Goal: Information Seeking & Learning: Check status

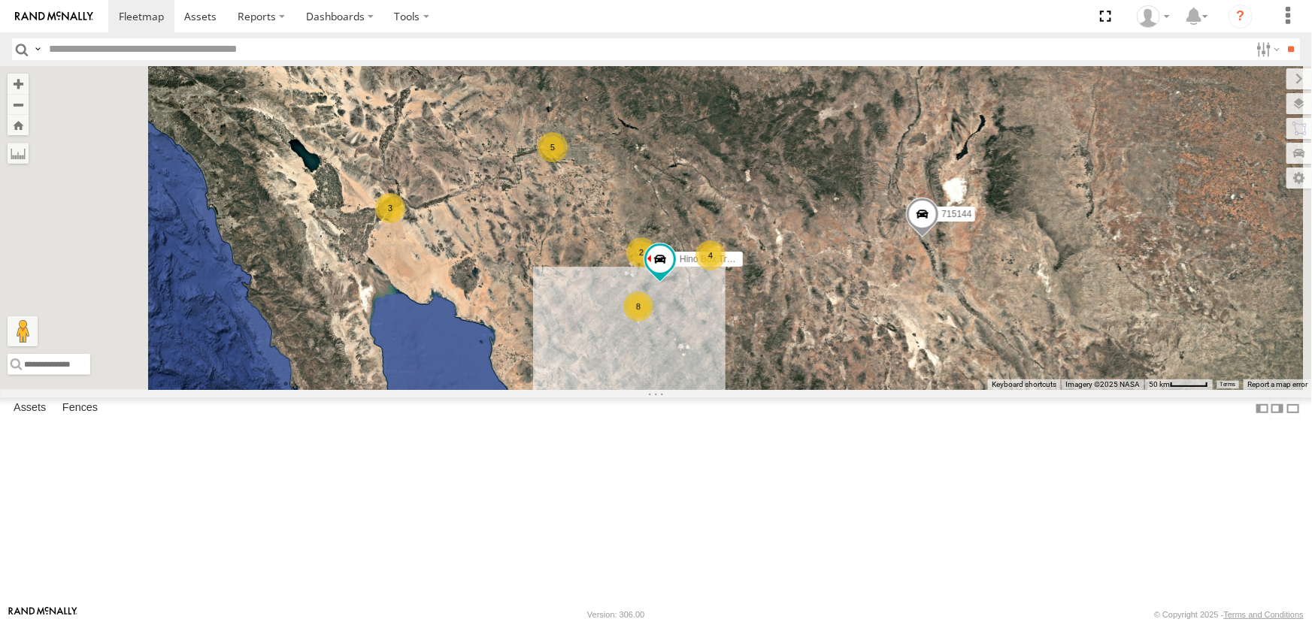
click at [0, 0] on div "Hino Box Truck" at bounding box center [0, 0] width 0 height 0
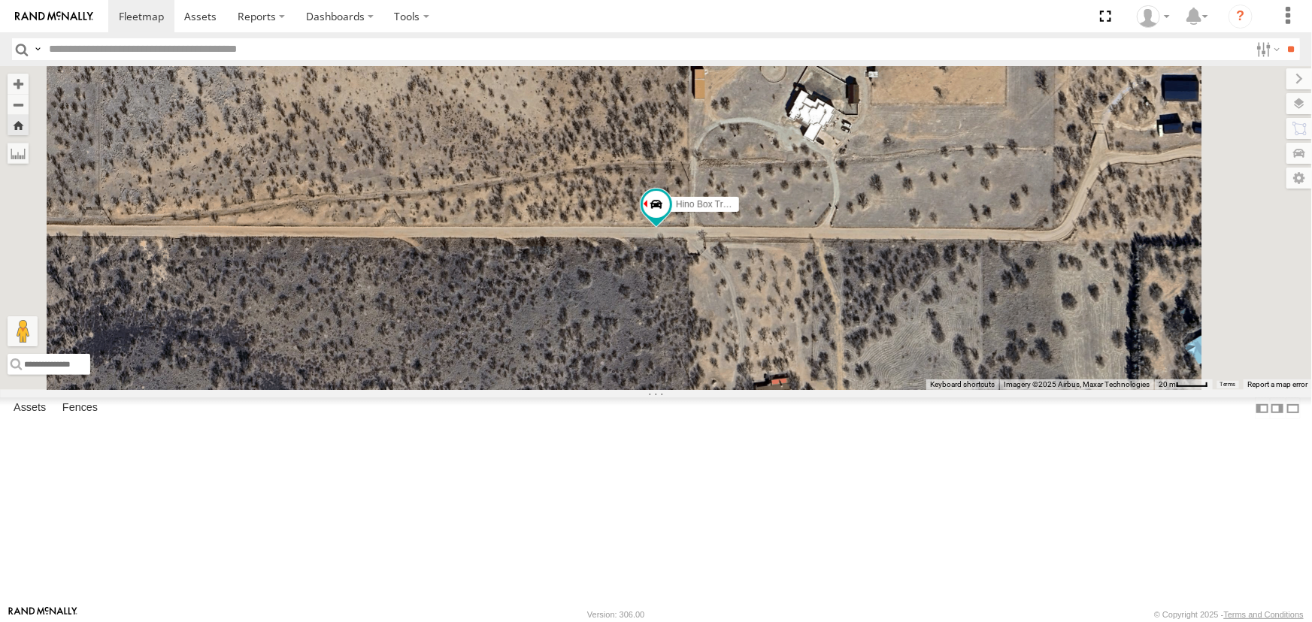
click at [0, 0] on div "All Assets" at bounding box center [0, 0] width 0 height 0
click at [0, 0] on div "P9" at bounding box center [0, 0] width 0 height 0
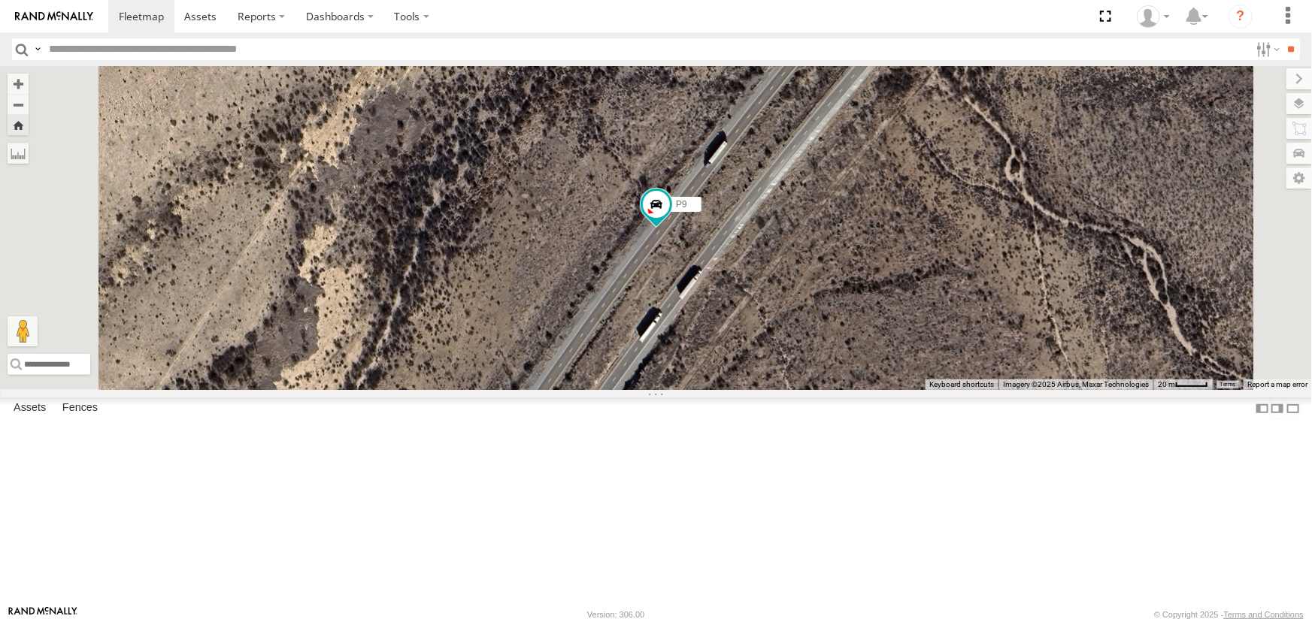
click at [0, 0] on div "Hino Box Truck" at bounding box center [0, 0] width 0 height 0
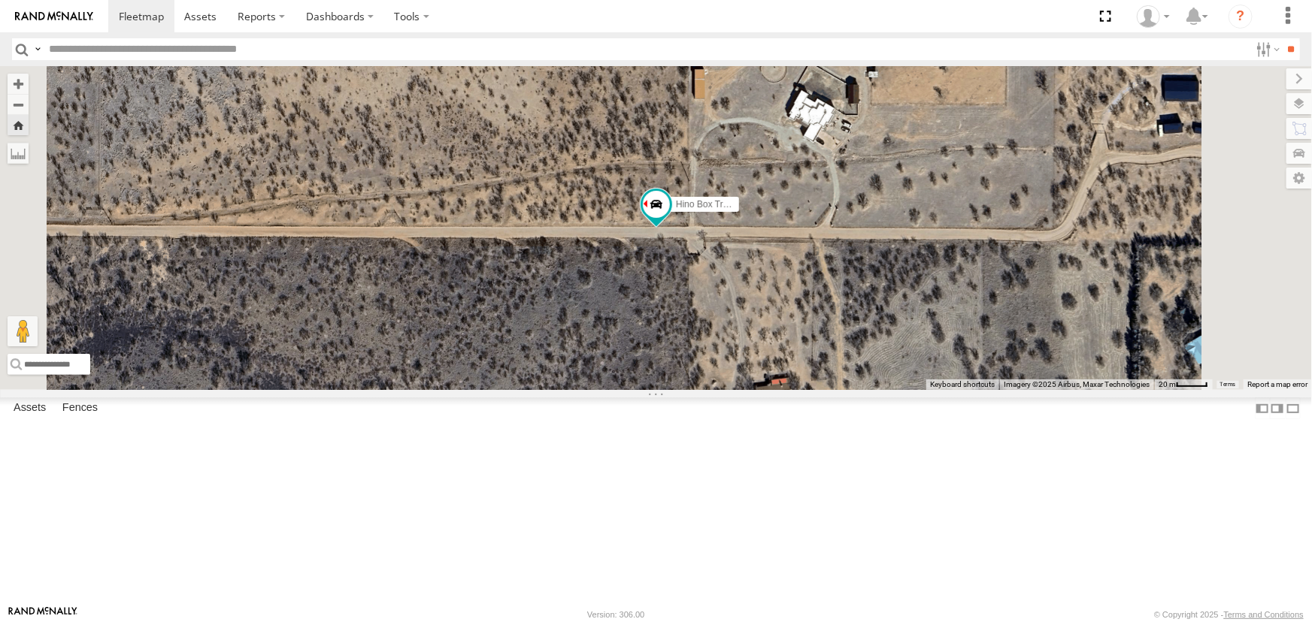
click at [0, 0] on div "F19-02 (60) - Luis" at bounding box center [0, 0] width 0 height 0
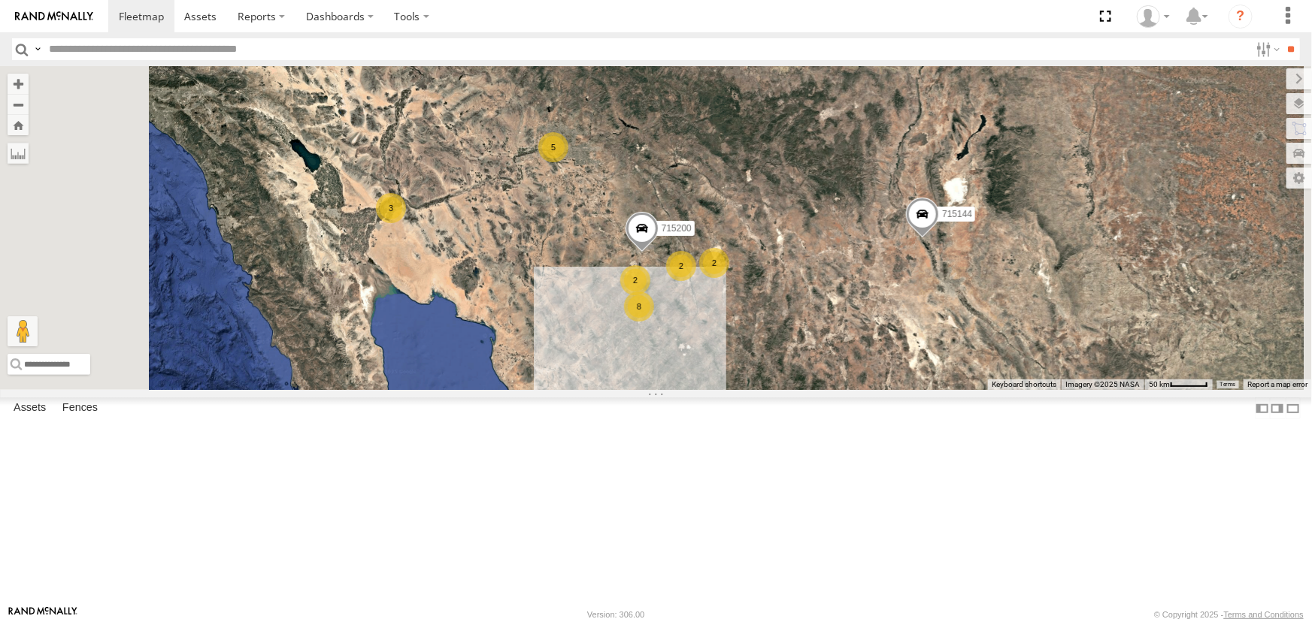
click at [0, 0] on div "F19-02 (60) - Luis" at bounding box center [0, 0] width 0 height 0
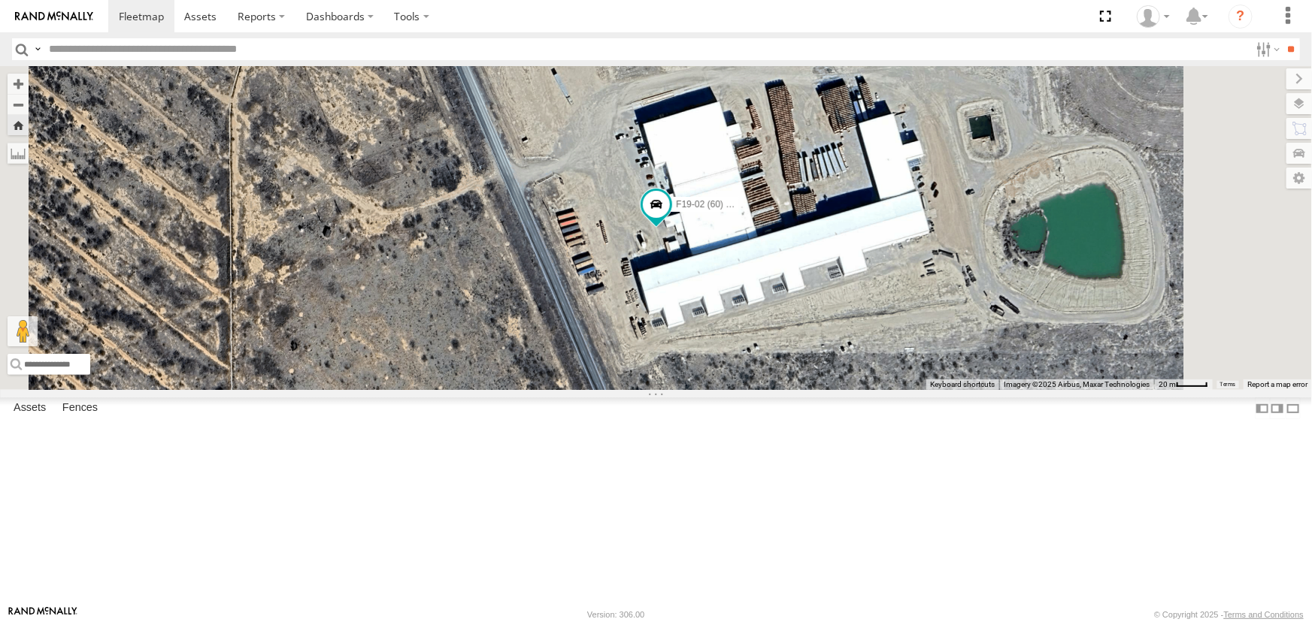
click at [0, 0] on div "Hino Box Truck" at bounding box center [0, 0] width 0 height 0
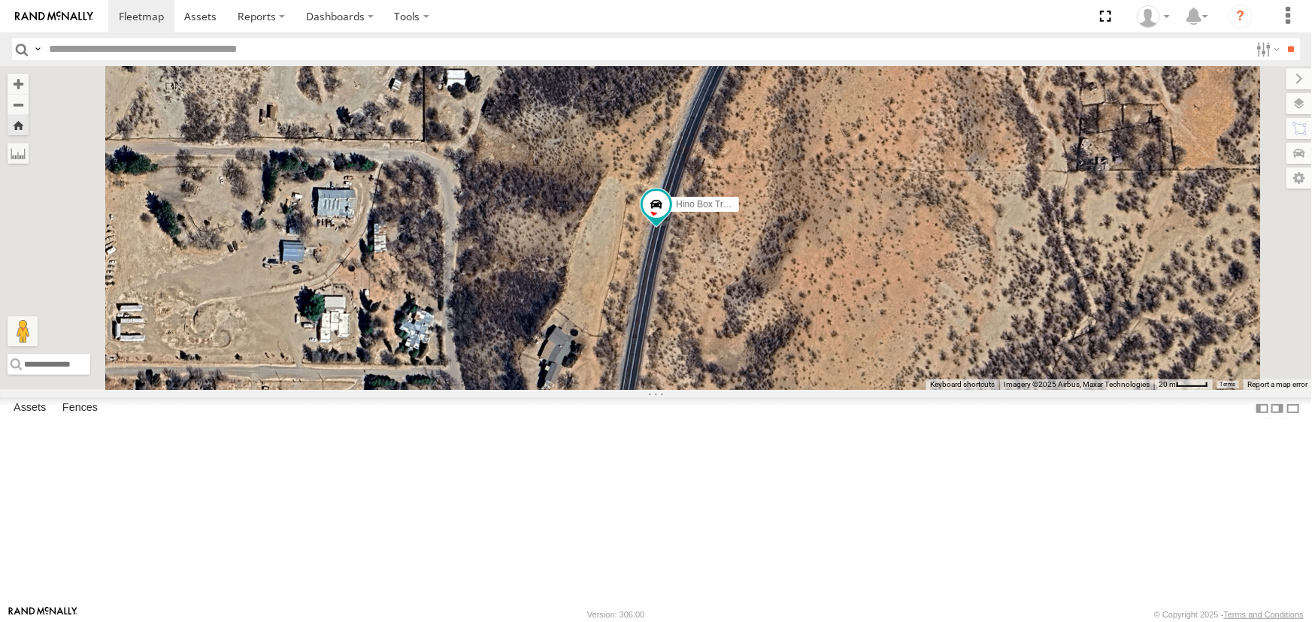
click at [0, 0] on div "P9" at bounding box center [0, 0] width 0 height 0
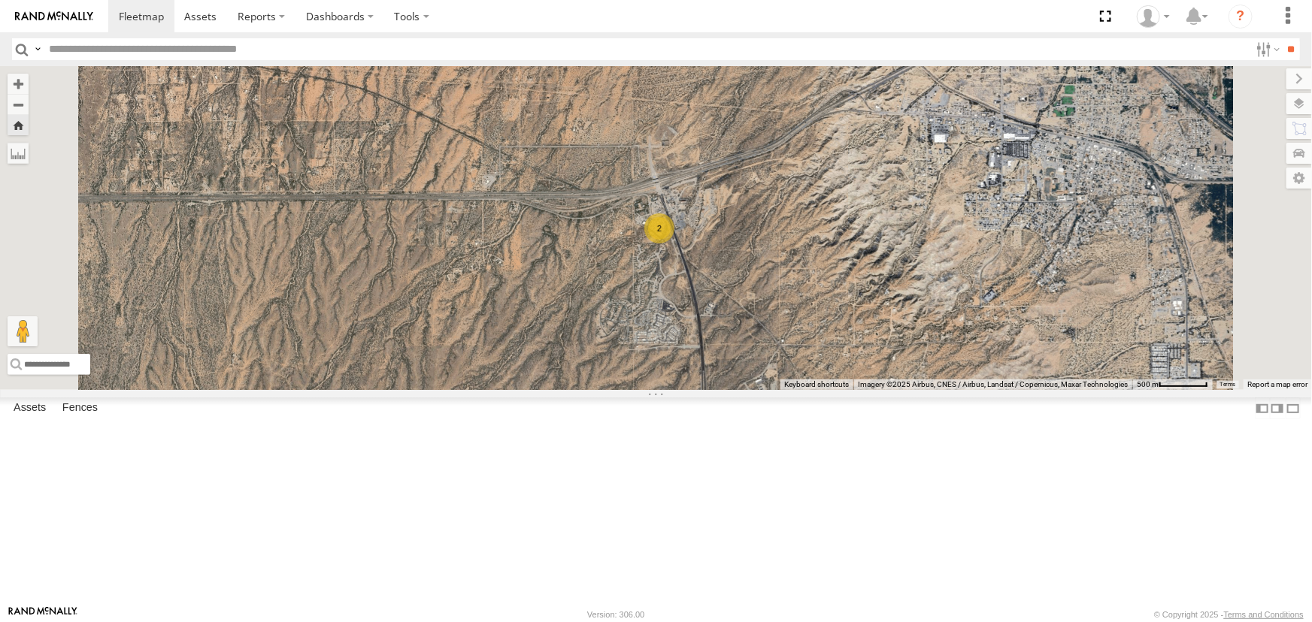
scroll to position [410, 0]
click at [0, 0] on div "P13 (Eduardo)" at bounding box center [0, 0] width 0 height 0
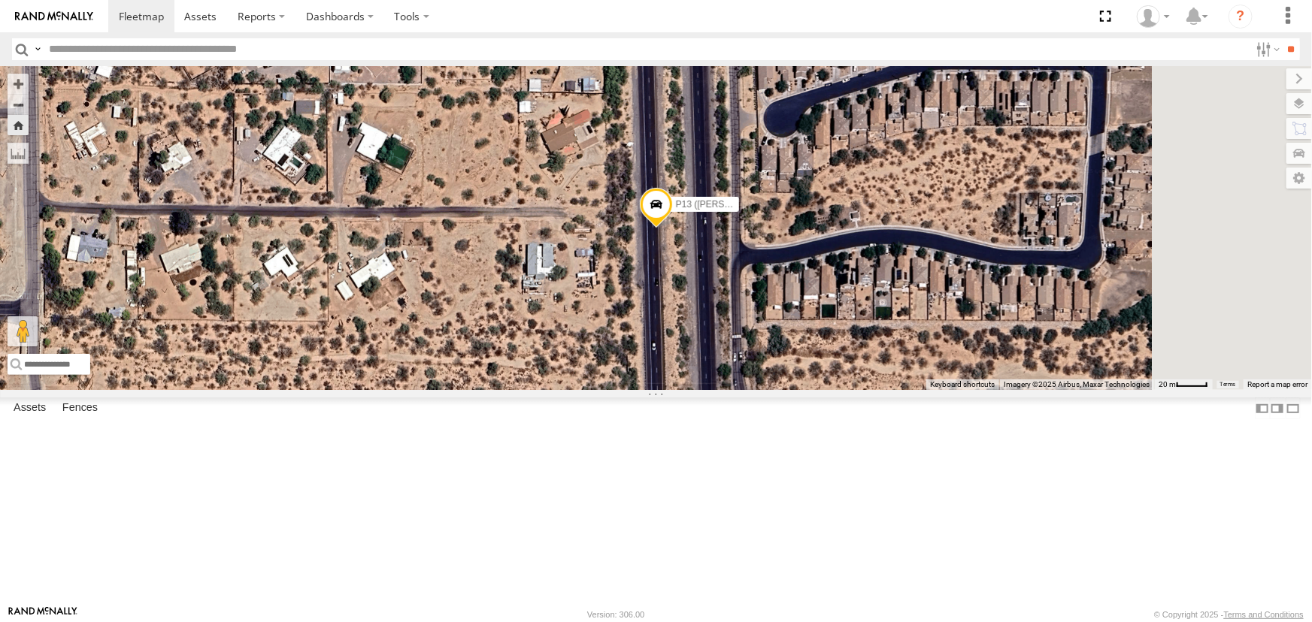
scroll to position [467, 0]
click at [0, 0] on link at bounding box center [0, 0] width 0 height 0
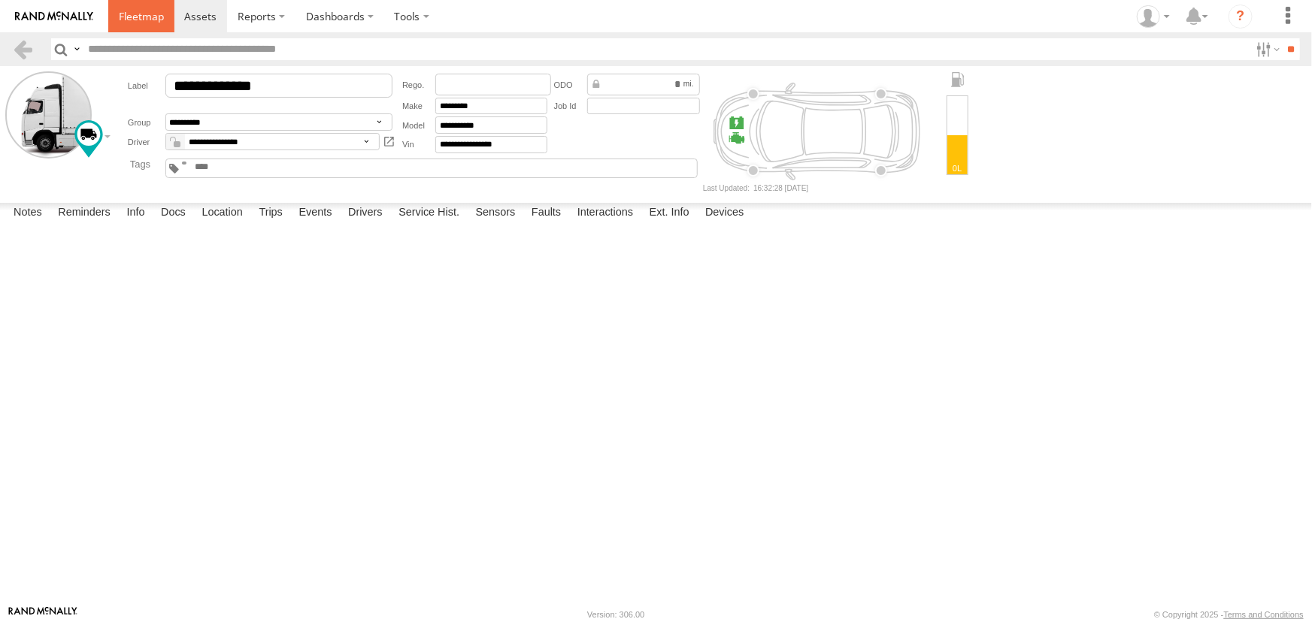
click at [143, 16] on span at bounding box center [141, 16] width 45 height 14
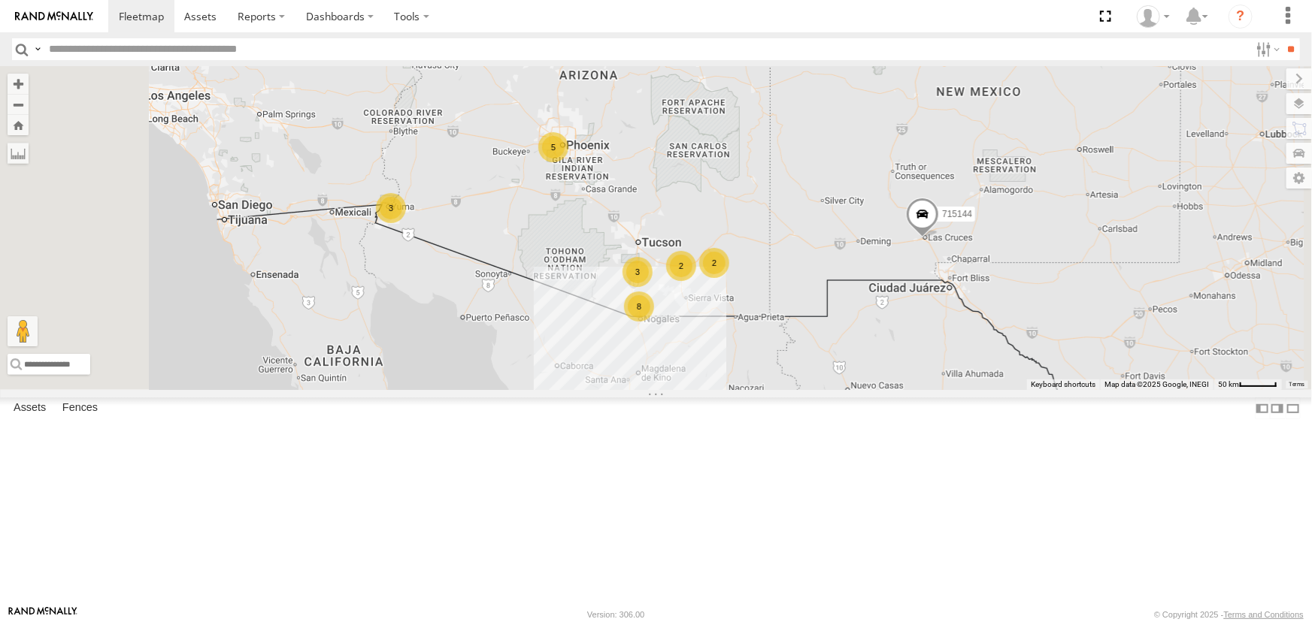
scroll to position [467, 0]
click at [0, 0] on div "All Assets" at bounding box center [0, 0] width 0 height 0
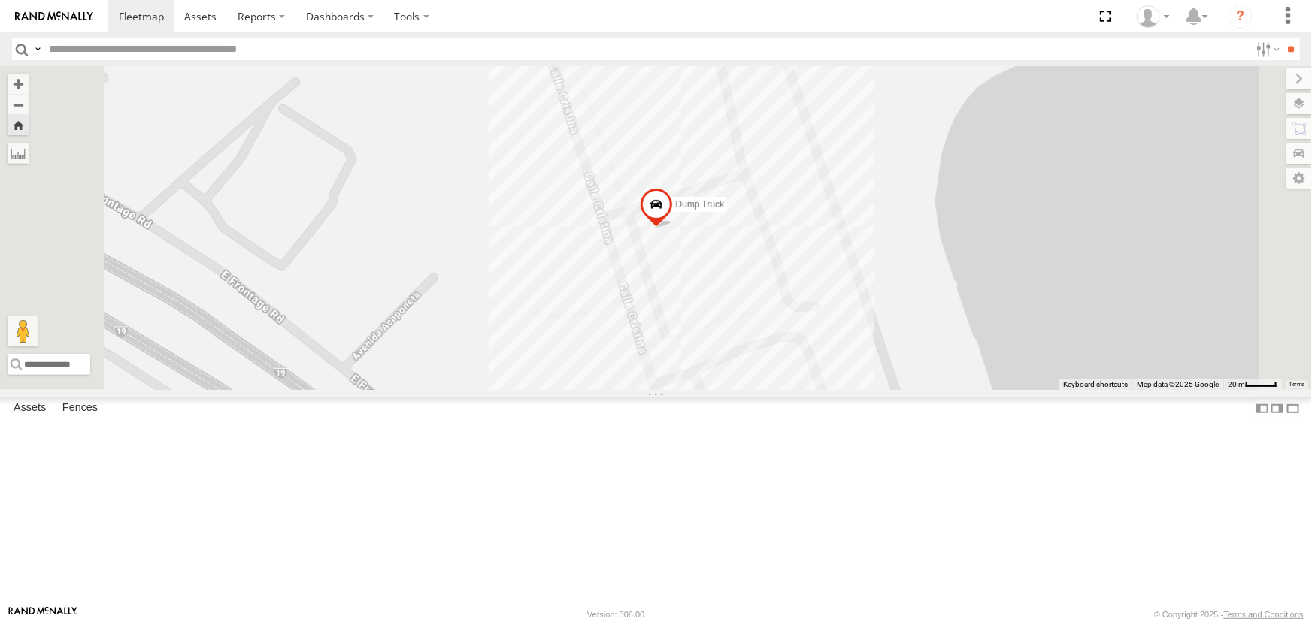
click at [0, 0] on div at bounding box center [0, 0] width 0 height 0
click at [672, 228] on span at bounding box center [655, 208] width 33 height 41
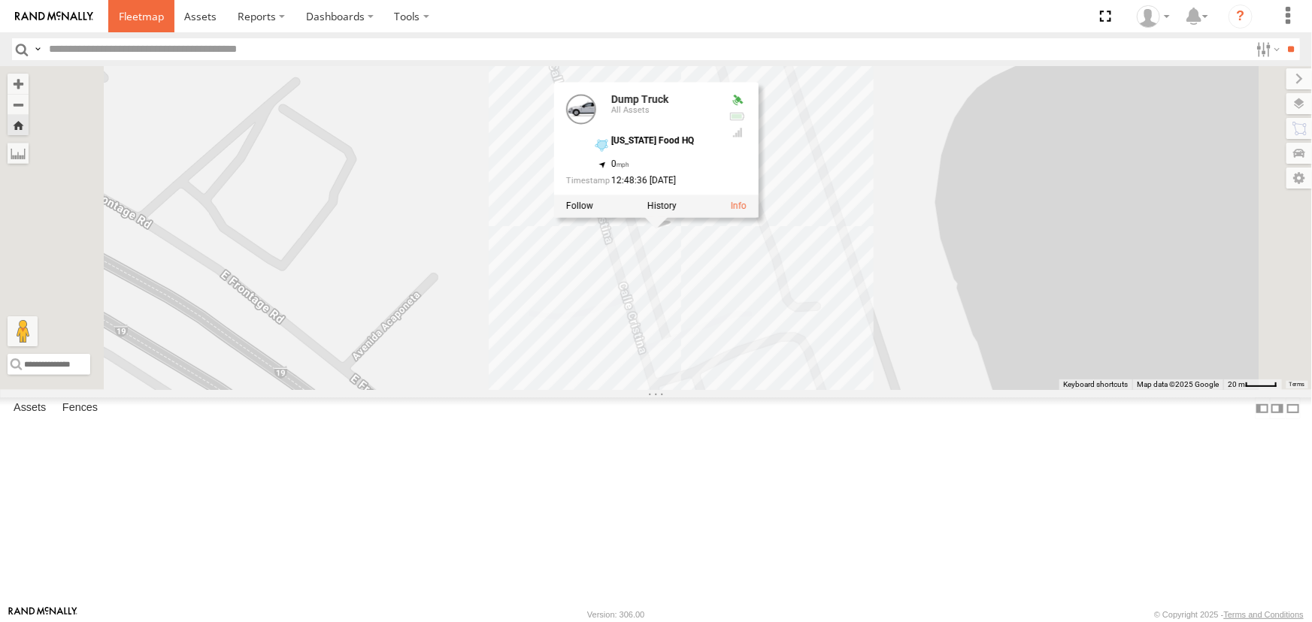
click at [135, 17] on span at bounding box center [141, 16] width 45 height 14
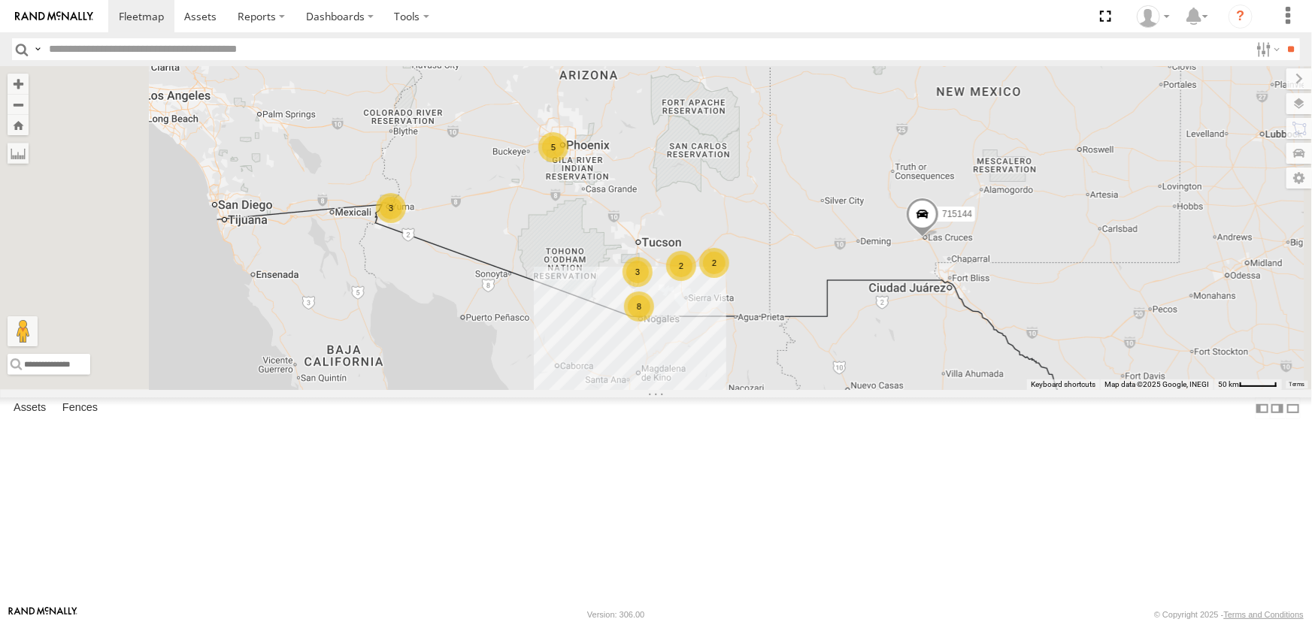
scroll to position [331, 0]
click at [0, 0] on div "Dump Truck" at bounding box center [0, 0] width 0 height 0
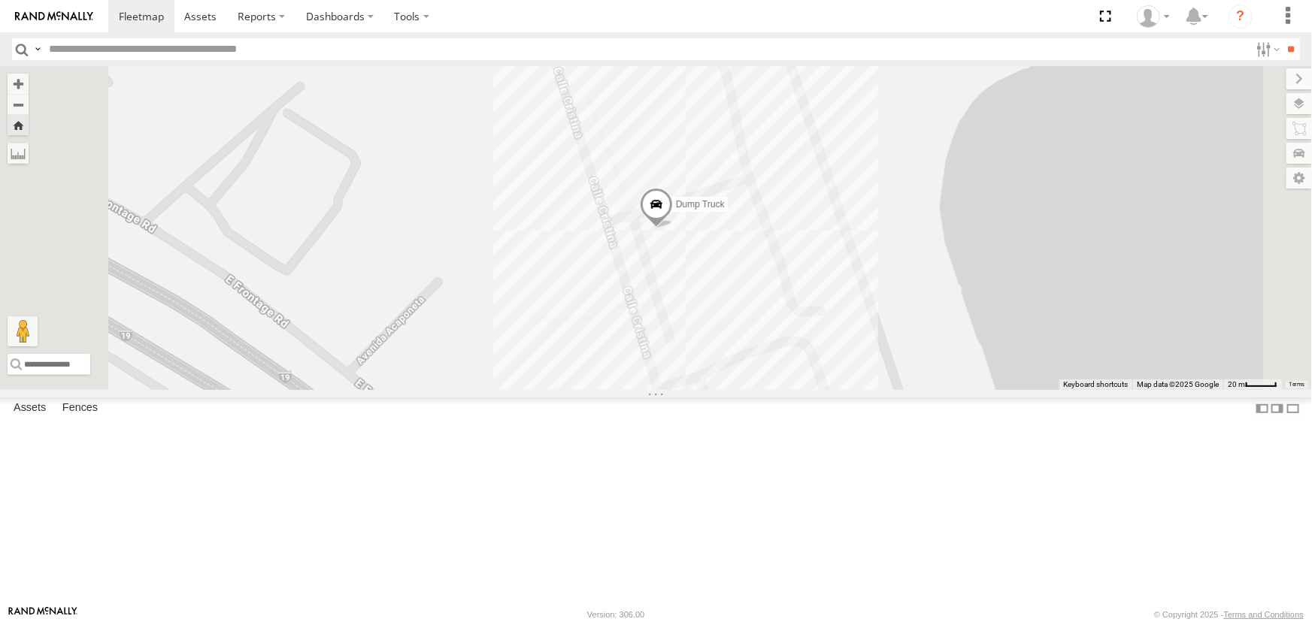
click at [0, 0] on div "Dump Truck" at bounding box center [0, 0] width 0 height 0
click at [0, 0] on div "FAD01" at bounding box center [0, 0] width 0 height 0
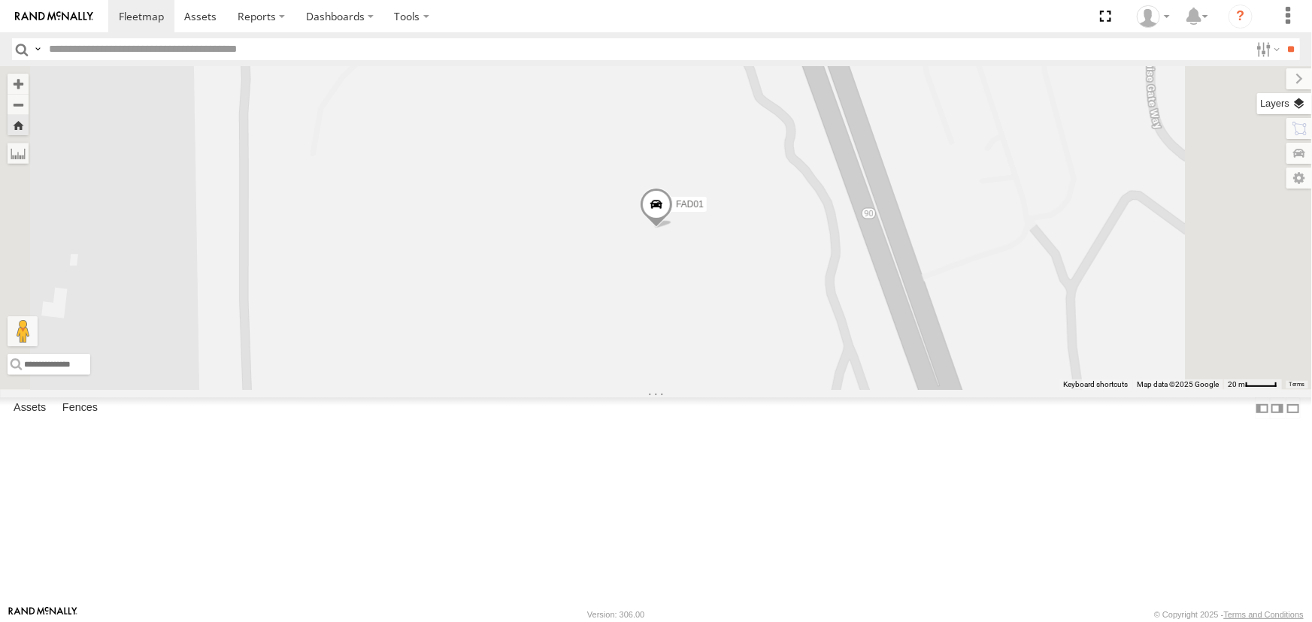
click at [1302, 101] on label at bounding box center [1284, 103] width 55 height 21
click at [0, 0] on span "Basemaps" at bounding box center [0, 0] width 0 height 0
click at [0, 0] on span "Satellite" at bounding box center [0, 0] width 0 height 0
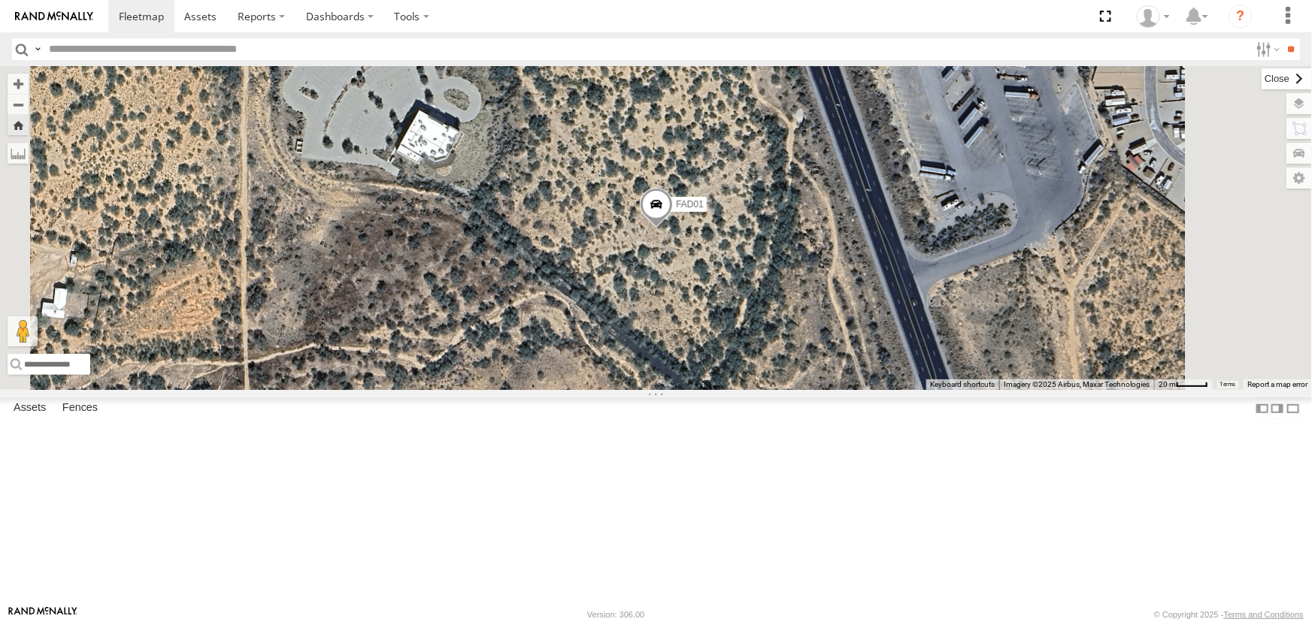
click at [1261, 81] on label at bounding box center [1286, 78] width 50 height 21
click at [0, 0] on div "Hino Box Truck" at bounding box center [0, 0] width 0 height 0
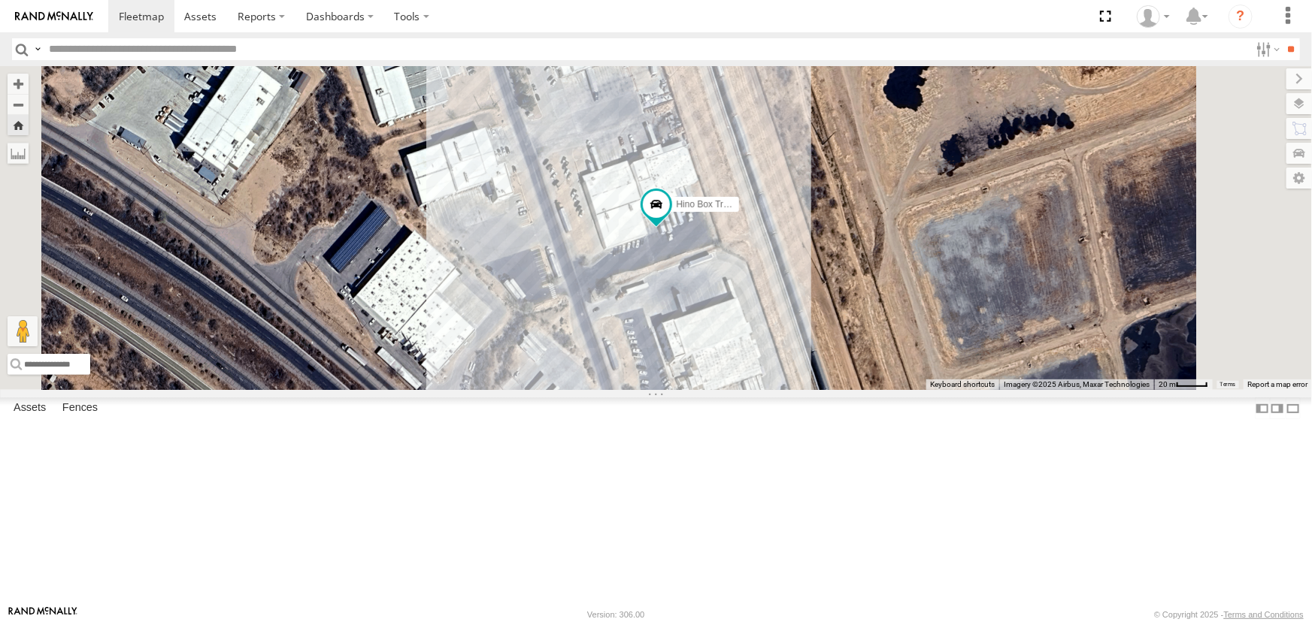
click at [0, 0] on div "P9" at bounding box center [0, 0] width 0 height 0
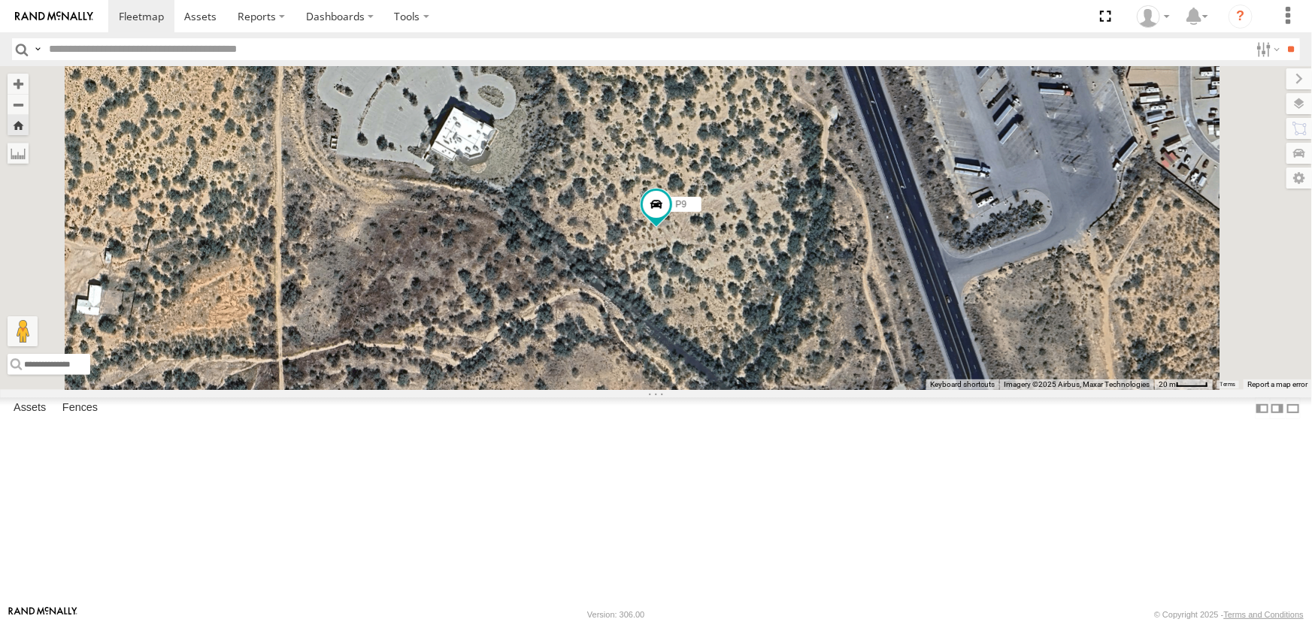
click at [0, 0] on div "All Assets" at bounding box center [0, 0] width 0 height 0
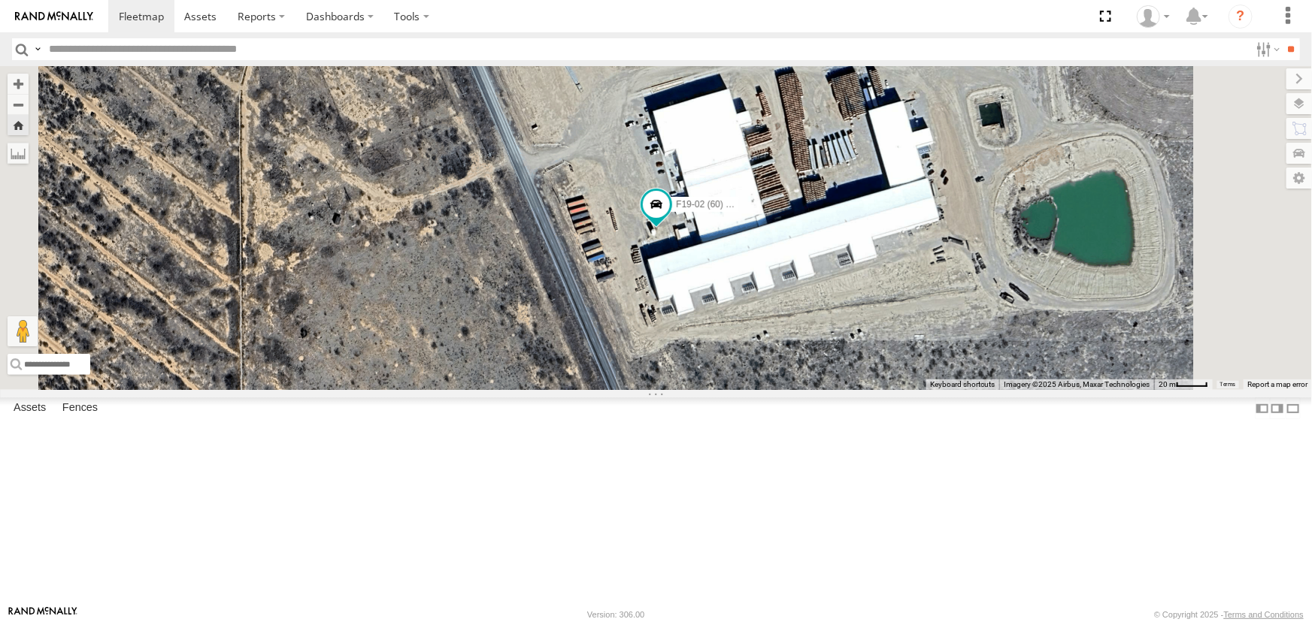
scroll to position [273, 0]
click at [0, 0] on div "Dump Truck" at bounding box center [0, 0] width 0 height 0
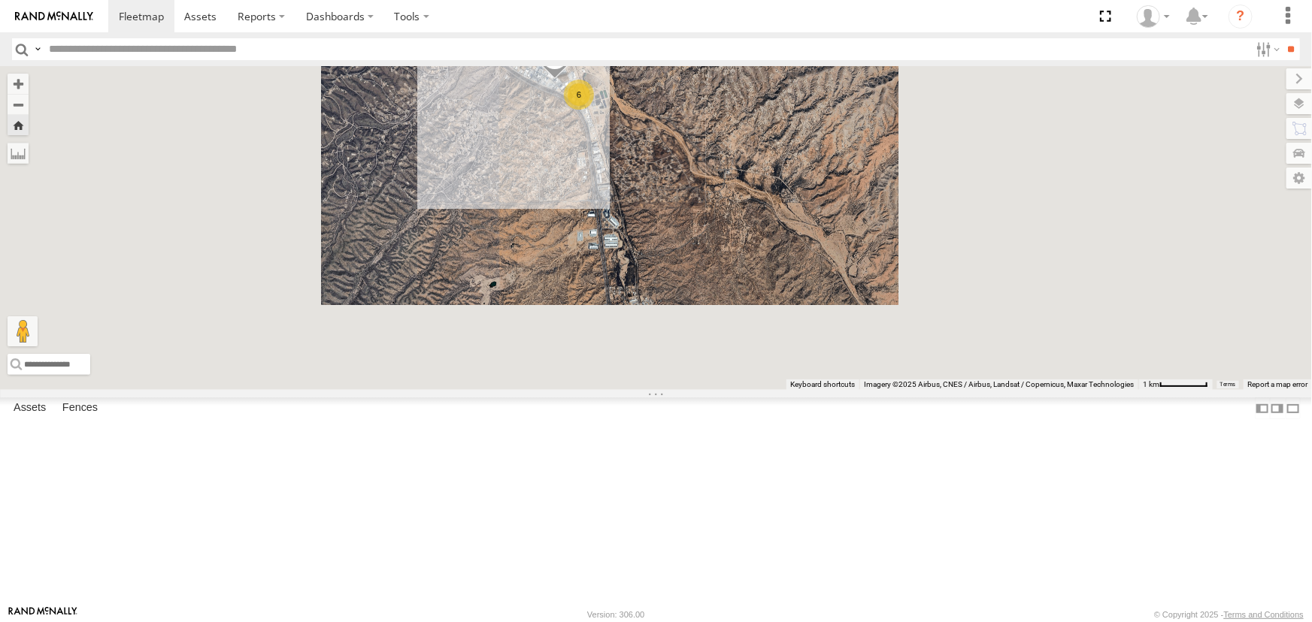
scroll to position [467, 0]
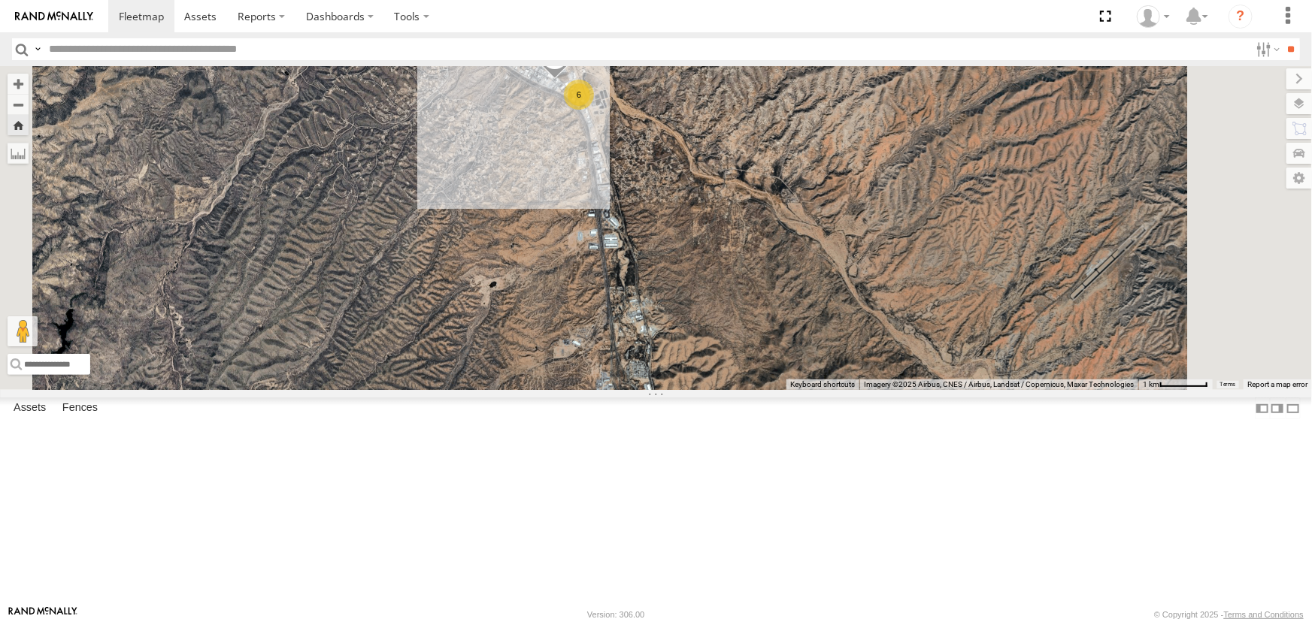
click at [0, 0] on div "P13 ([PERSON_NAME])" at bounding box center [0, 0] width 0 height 0
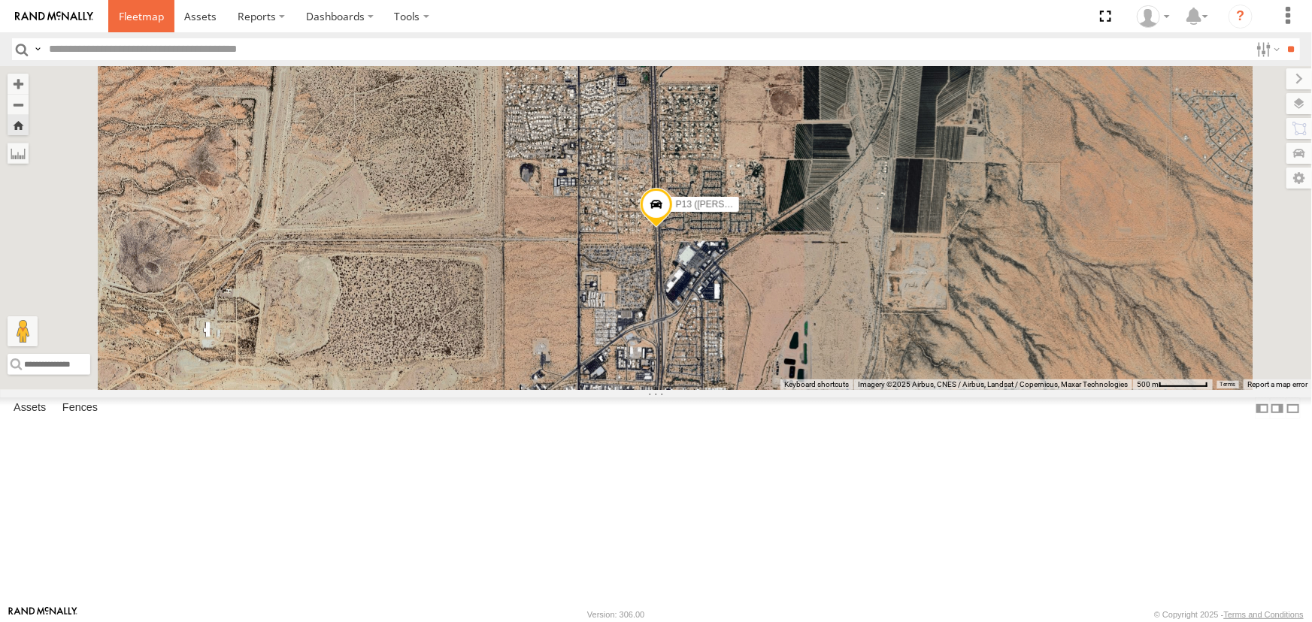
click at [140, 16] on span at bounding box center [141, 16] width 45 height 14
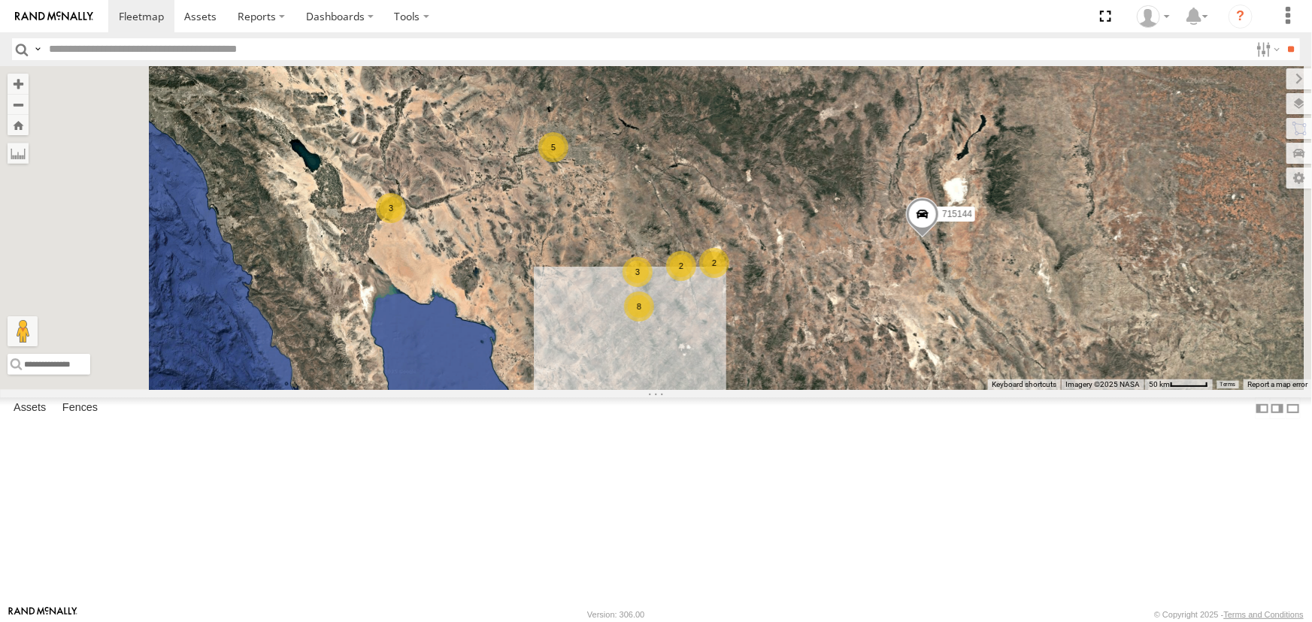
click at [0, 0] on div "F19-02 (60) - [PERSON_NAME]" at bounding box center [0, 0] width 0 height 0
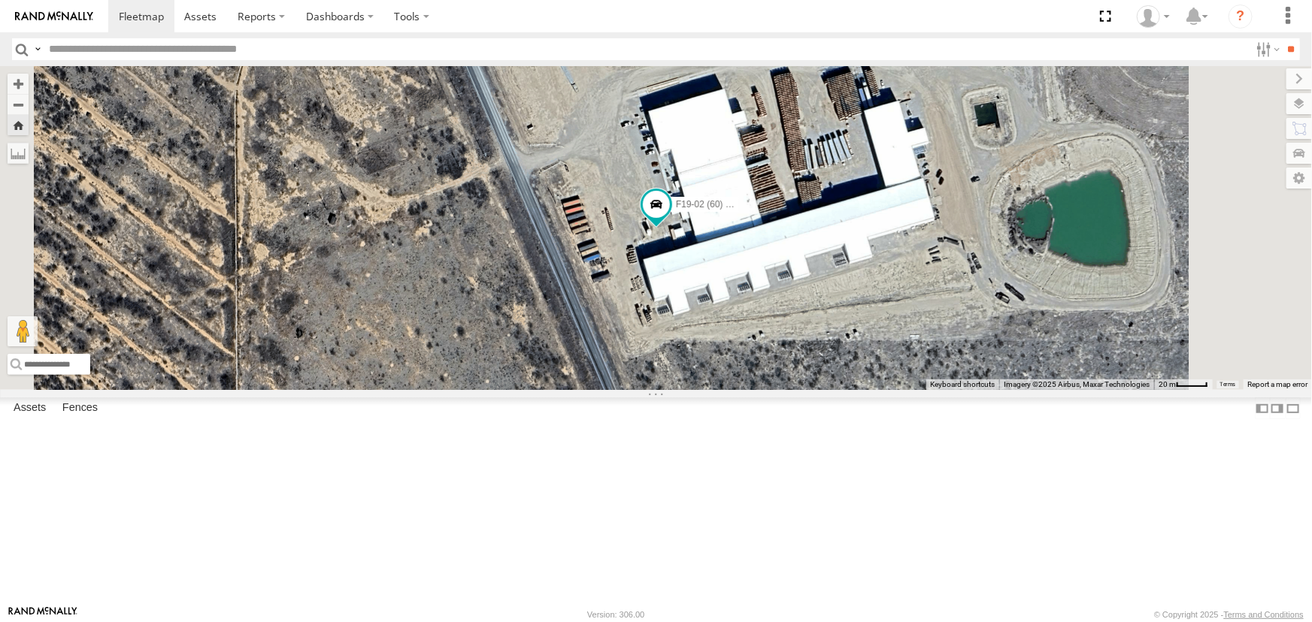
click at [0, 0] on div "P9" at bounding box center [0, 0] width 0 height 0
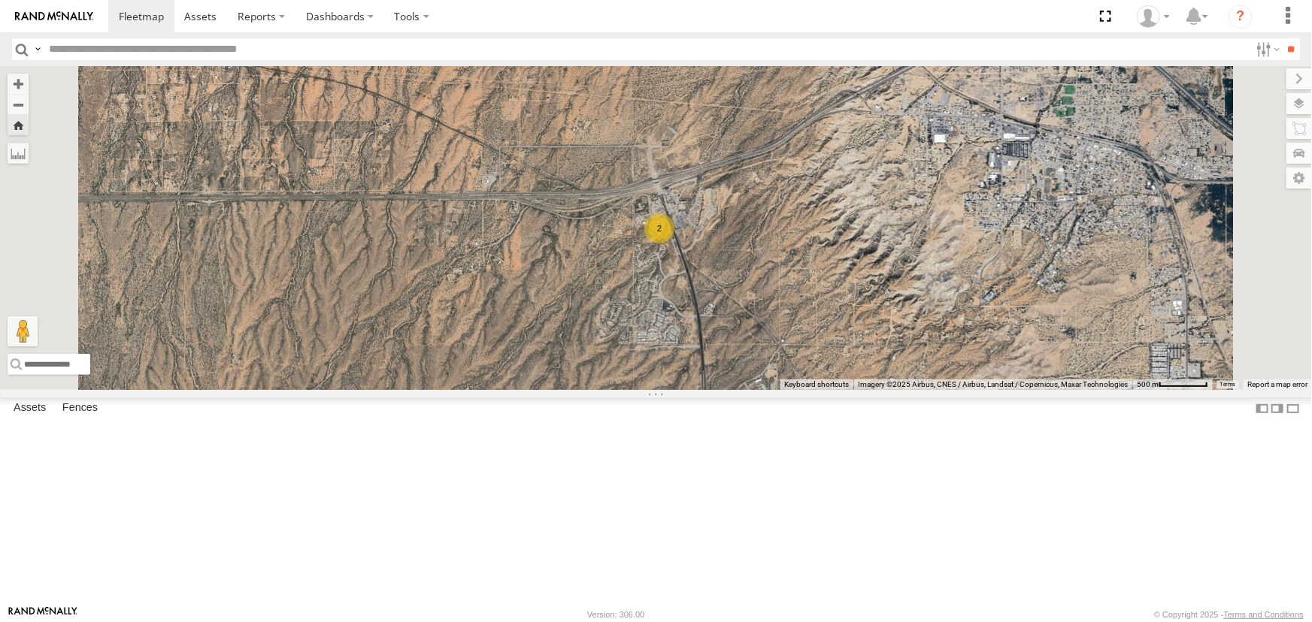
scroll to position [467, 0]
click at [0, 0] on div "P13 ([PERSON_NAME])" at bounding box center [0, 0] width 0 height 0
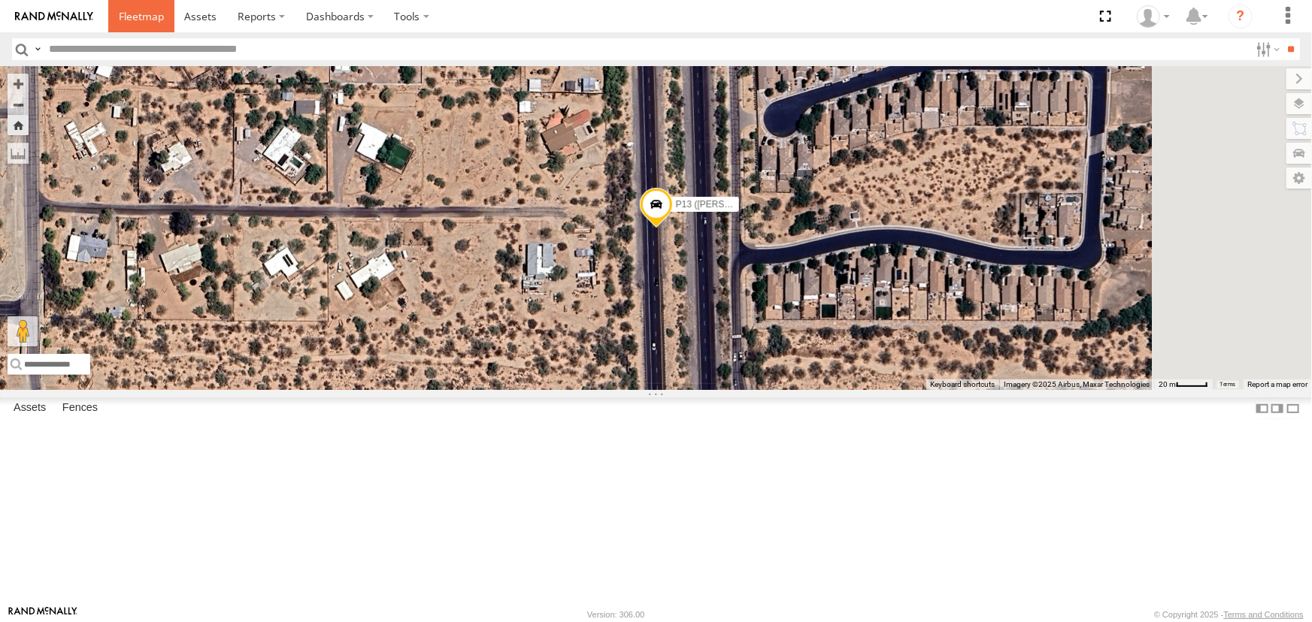
click at [135, 19] on span at bounding box center [141, 16] width 45 height 14
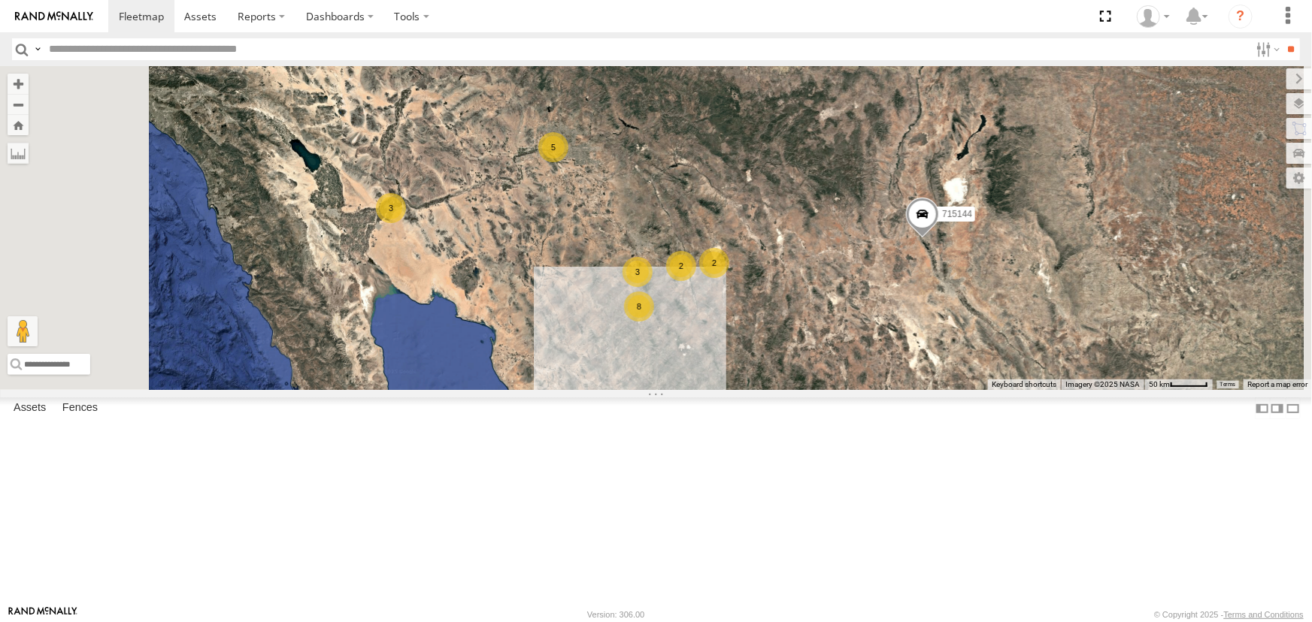
click at [0, 0] on div "P9" at bounding box center [0, 0] width 0 height 0
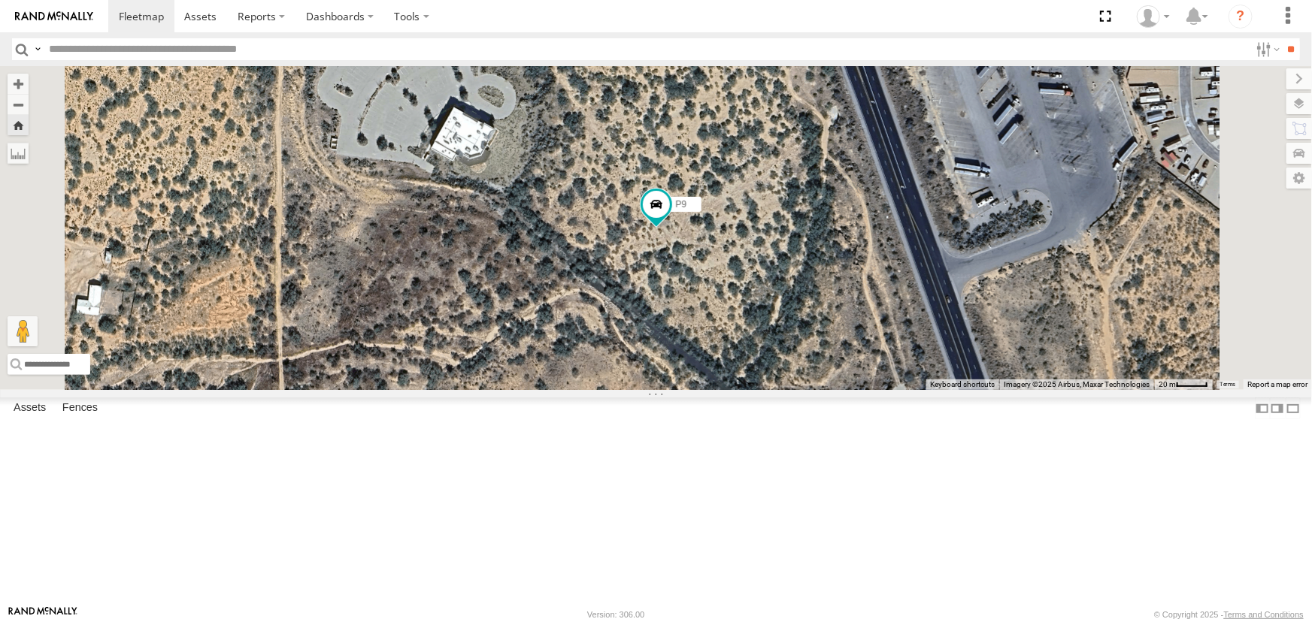
click at [0, 0] on div "F19-02 (60) - [PERSON_NAME]" at bounding box center [0, 0] width 0 height 0
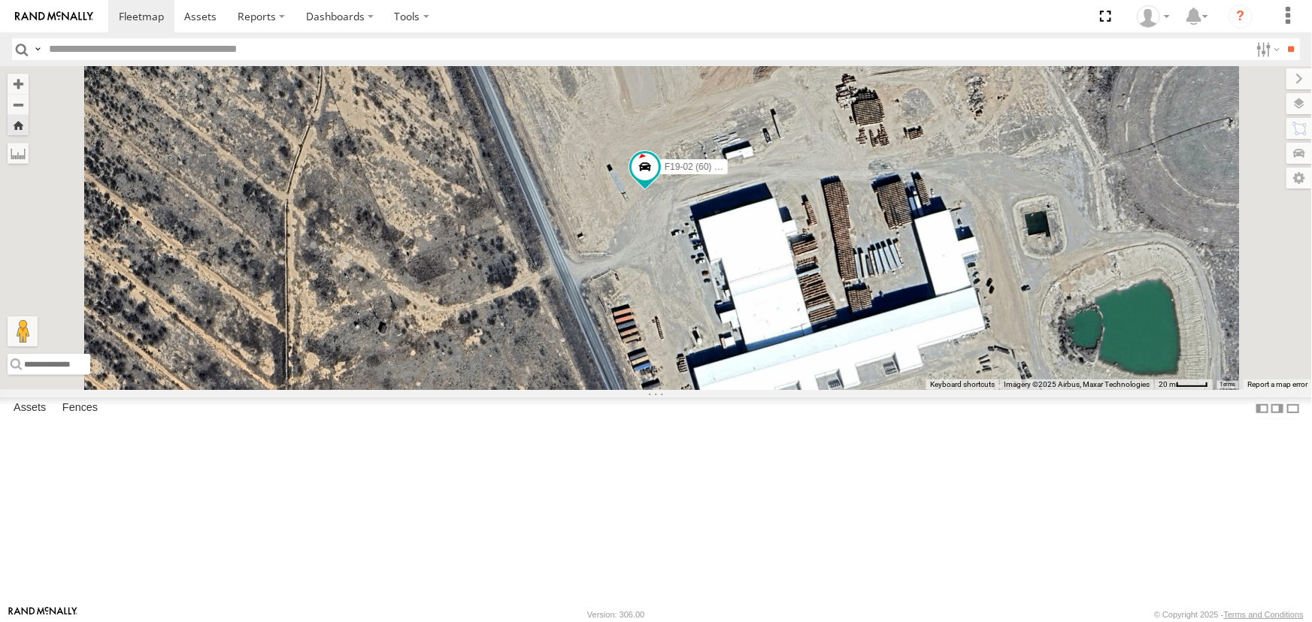
click at [0, 0] on div "P9" at bounding box center [0, 0] width 0 height 0
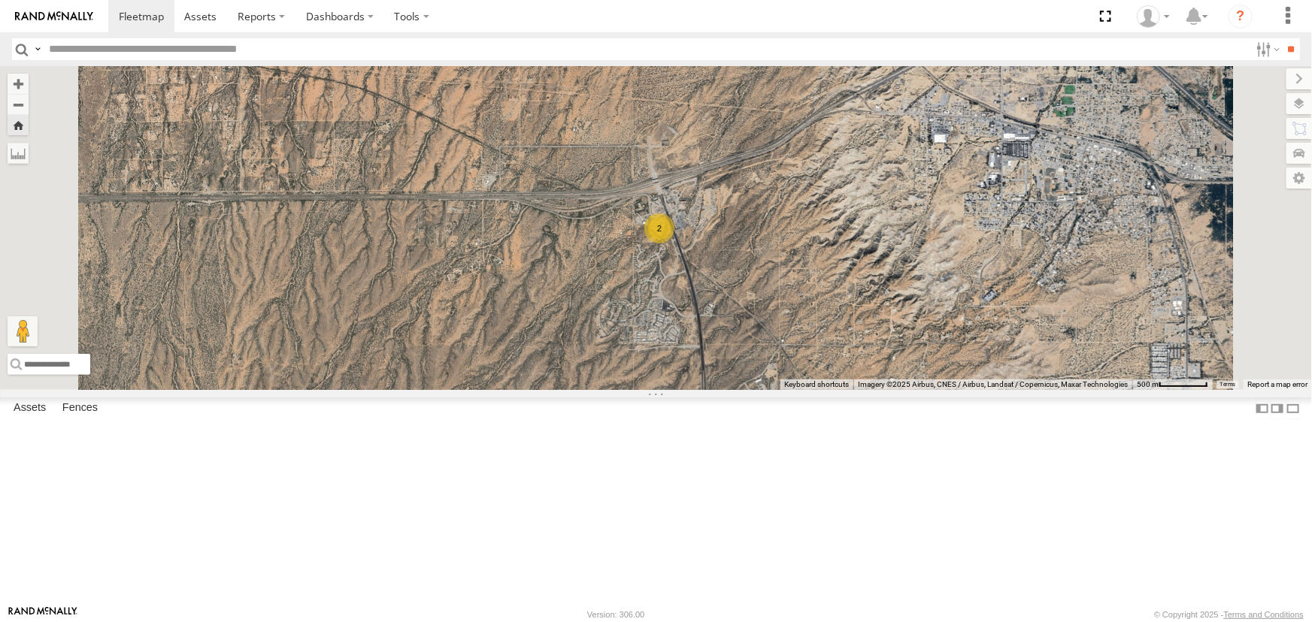
click at [0, 0] on div "F19-02 (60) - [PERSON_NAME]" at bounding box center [0, 0] width 0 height 0
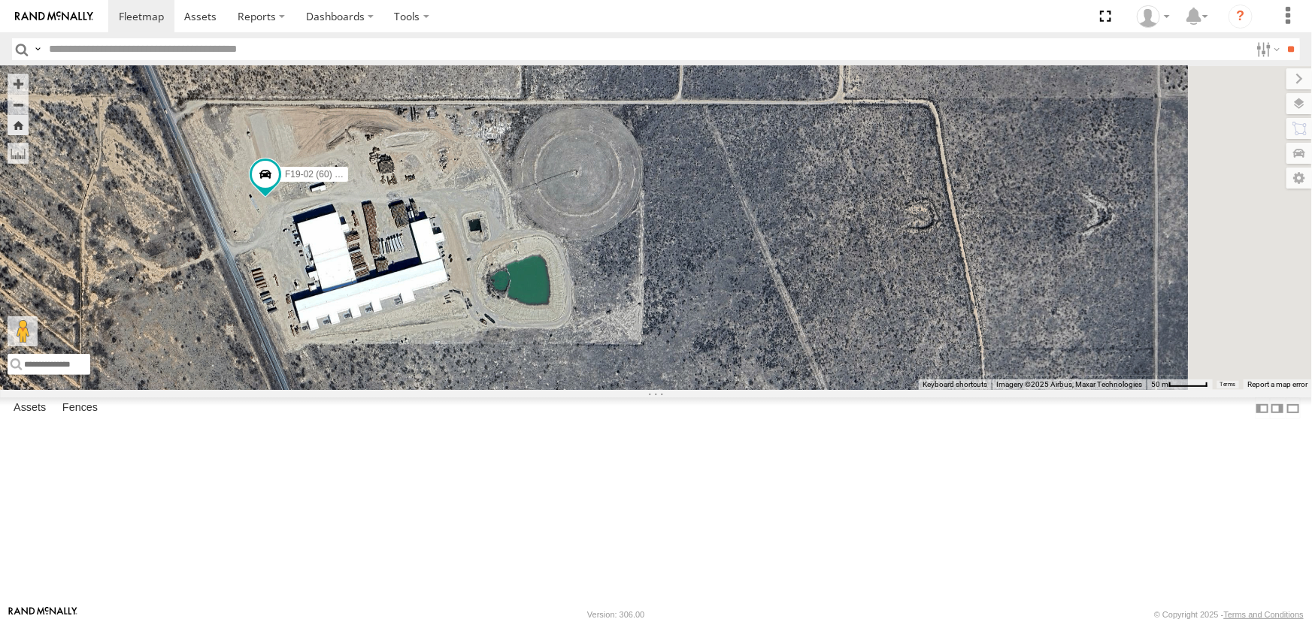
drag, startPoint x: 1066, startPoint y: 401, endPoint x: 598, endPoint y: 337, distance: 471.7
click at [598, 337] on div "F19-02 (60) - [PERSON_NAME]" at bounding box center [656, 228] width 1312 height 324
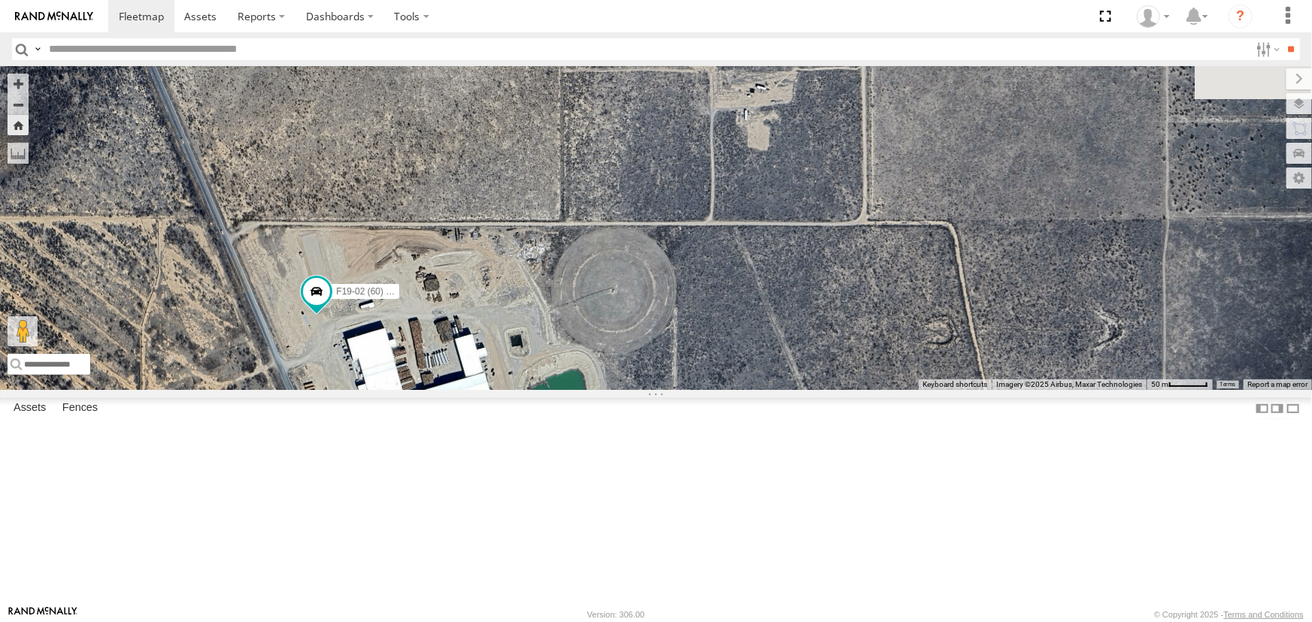
drag, startPoint x: 828, startPoint y: 382, endPoint x: 901, endPoint y: 558, distance: 191.1
click at [897, 390] on div "F19-02 (60) - [PERSON_NAME]" at bounding box center [656, 228] width 1312 height 324
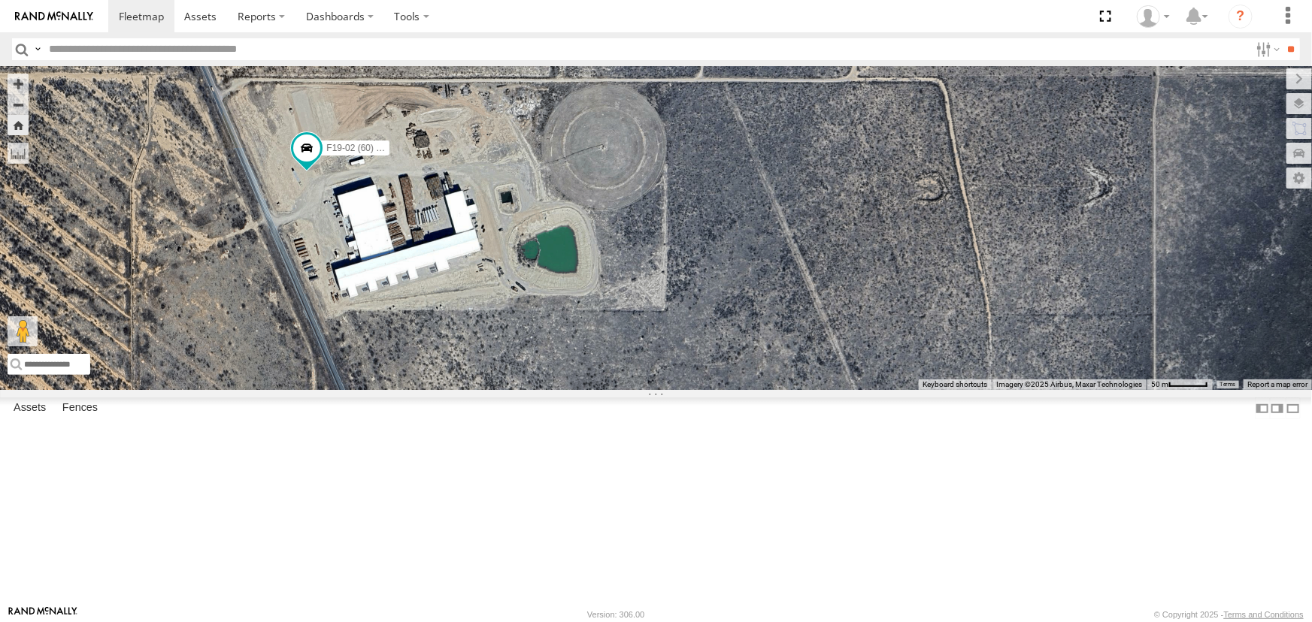
drag, startPoint x: 774, startPoint y: 331, endPoint x: 759, endPoint y: 146, distance: 186.2
click at [761, 148] on div "F19-02 (60) - [PERSON_NAME]" at bounding box center [656, 228] width 1312 height 324
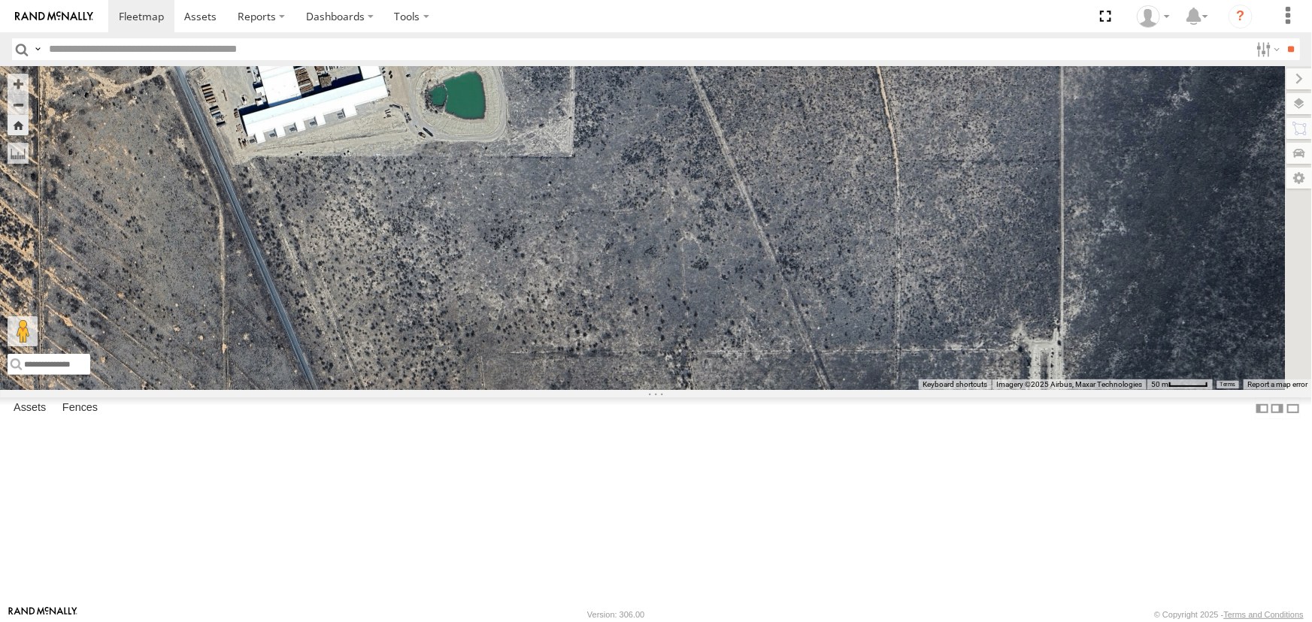
drag, startPoint x: 793, startPoint y: 318, endPoint x: 729, endPoint y: 203, distance: 131.5
click at [729, 203] on div "F19-02 (60) - [PERSON_NAME]" at bounding box center [656, 228] width 1312 height 324
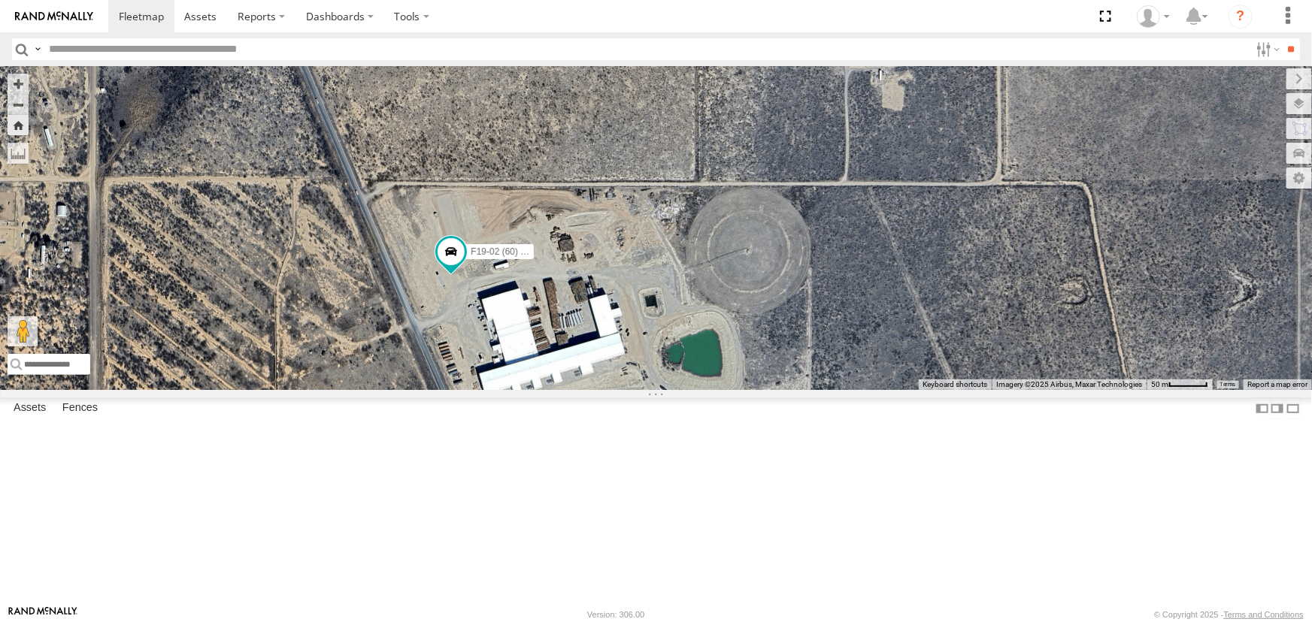
drag, startPoint x: 710, startPoint y: 247, endPoint x: 948, endPoint y: 510, distance: 355.5
click at [948, 390] on div "F19-02 (60) - [PERSON_NAME]" at bounding box center [656, 228] width 1312 height 324
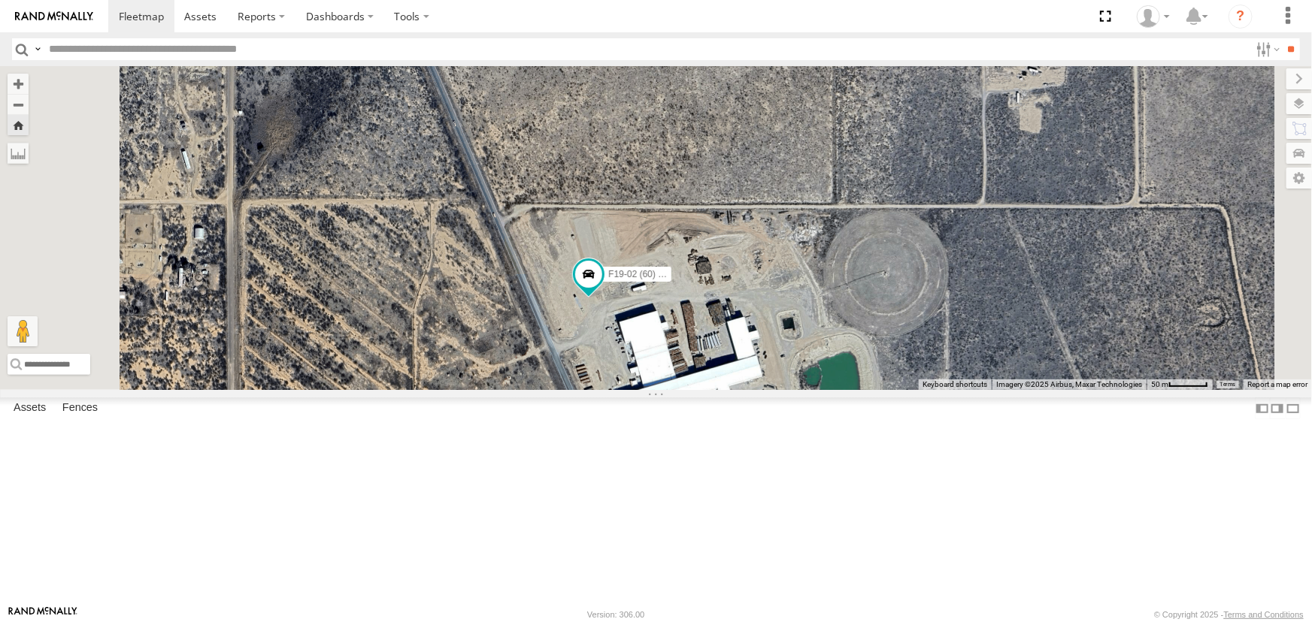
drag, startPoint x: 764, startPoint y: 384, endPoint x: 903, endPoint y: 404, distance: 140.4
click at [903, 390] on div "F19-02 (60) - [PERSON_NAME]" at bounding box center [656, 228] width 1312 height 324
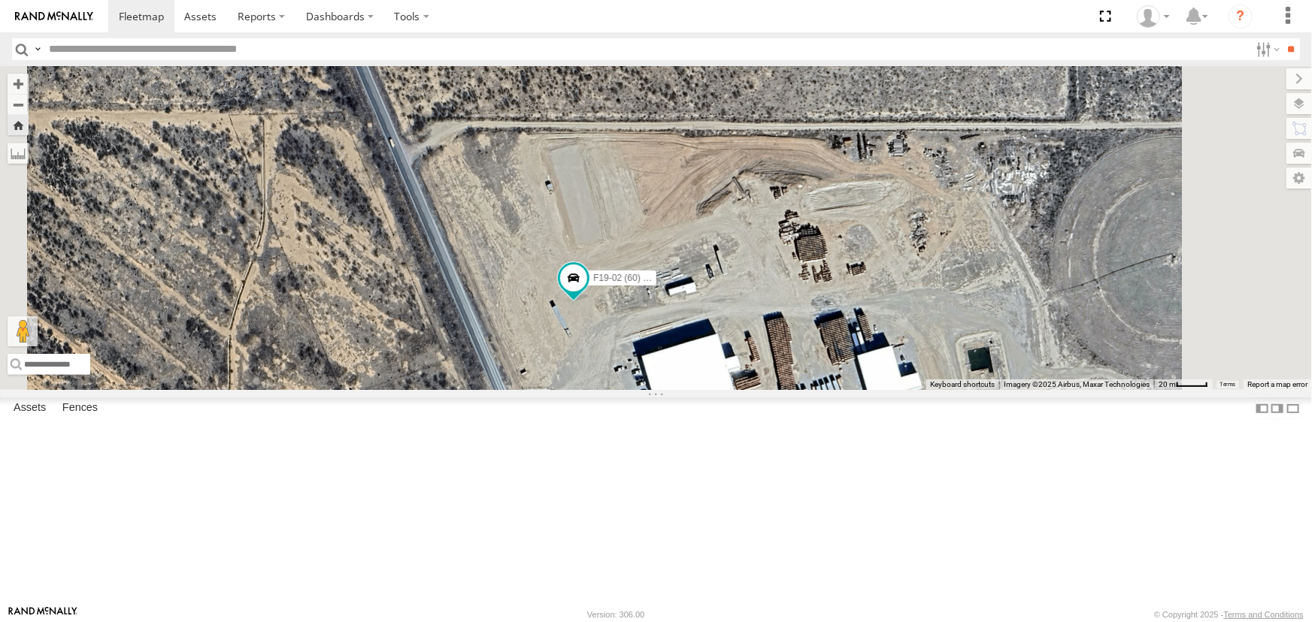
click at [0, 0] on div "P9" at bounding box center [0, 0] width 0 height 0
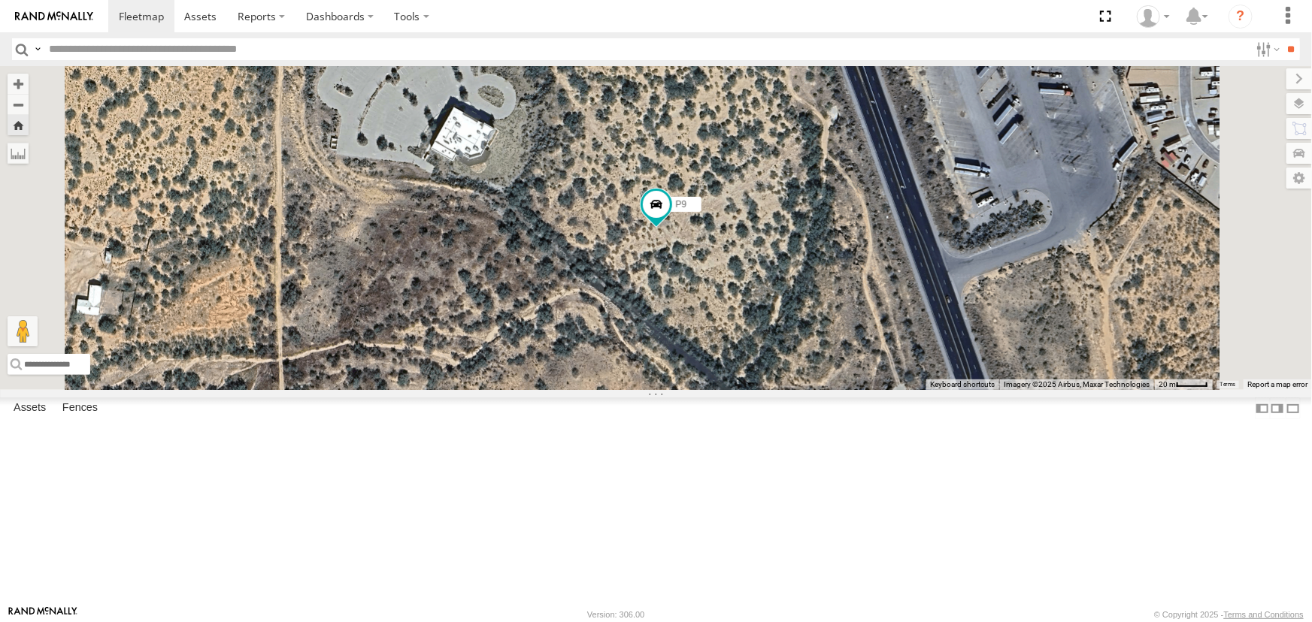
click at [0, 0] on div "F19-02 (60) - [PERSON_NAME]" at bounding box center [0, 0] width 0 height 0
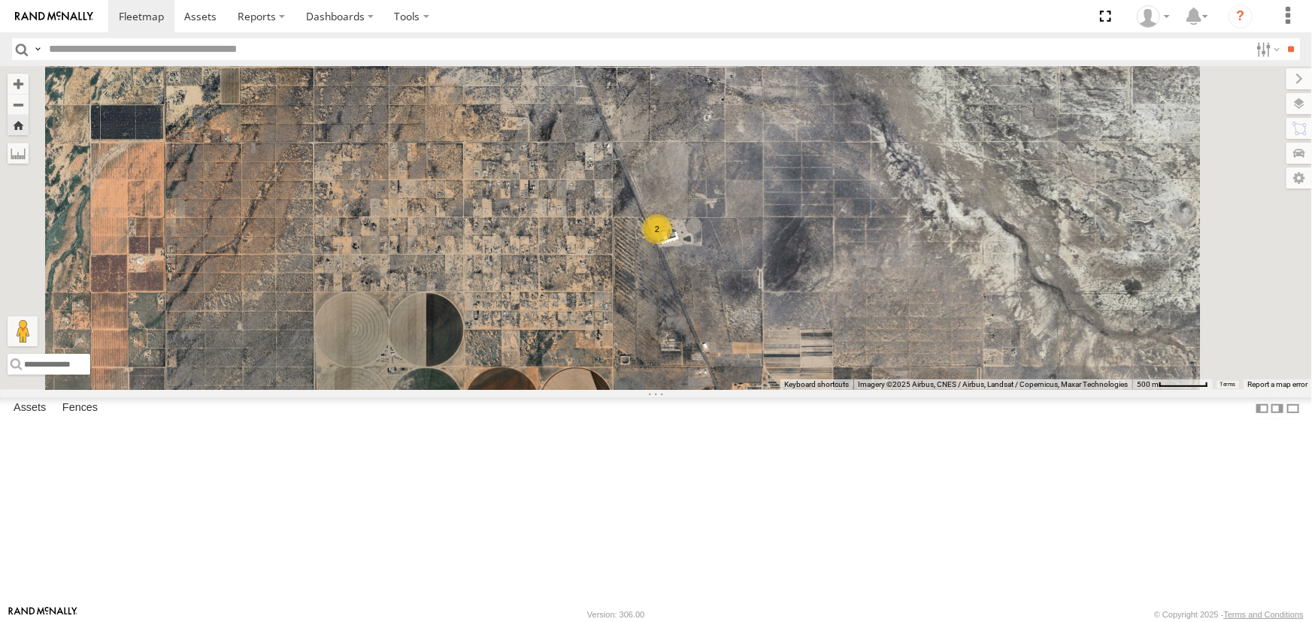
click at [0, 0] on div "All Assets" at bounding box center [0, 0] width 0 height 0
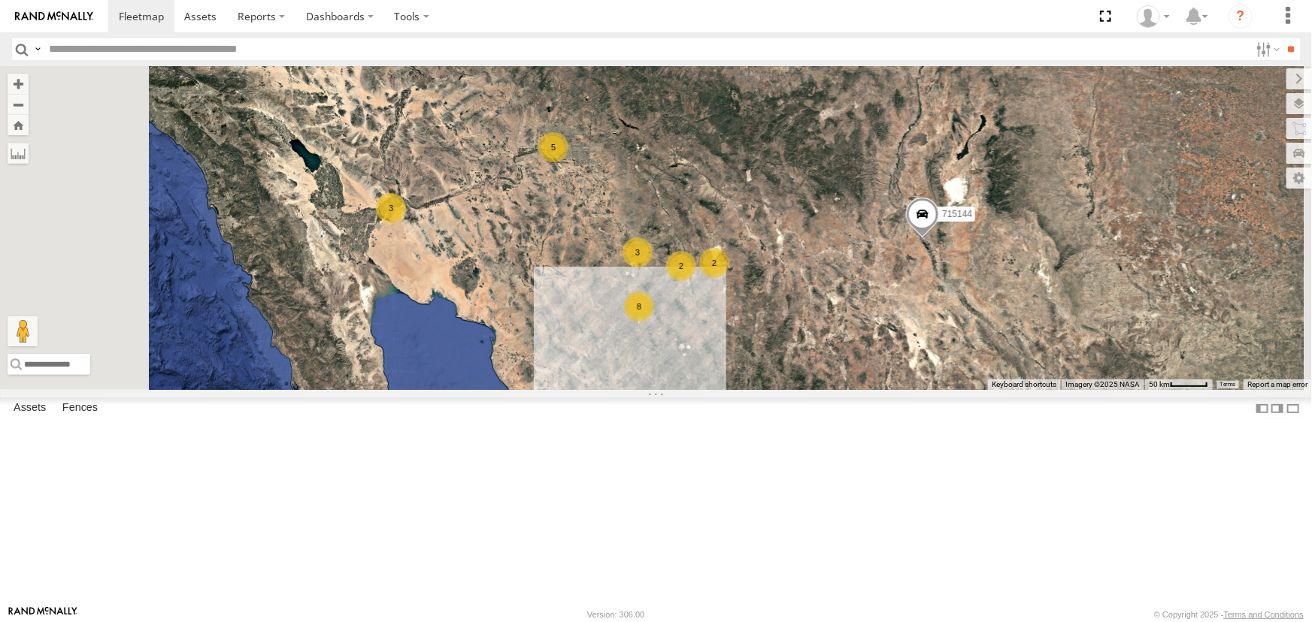
scroll to position [467, 0]
click at [0, 0] on div "All Assets" at bounding box center [0, 0] width 0 height 0
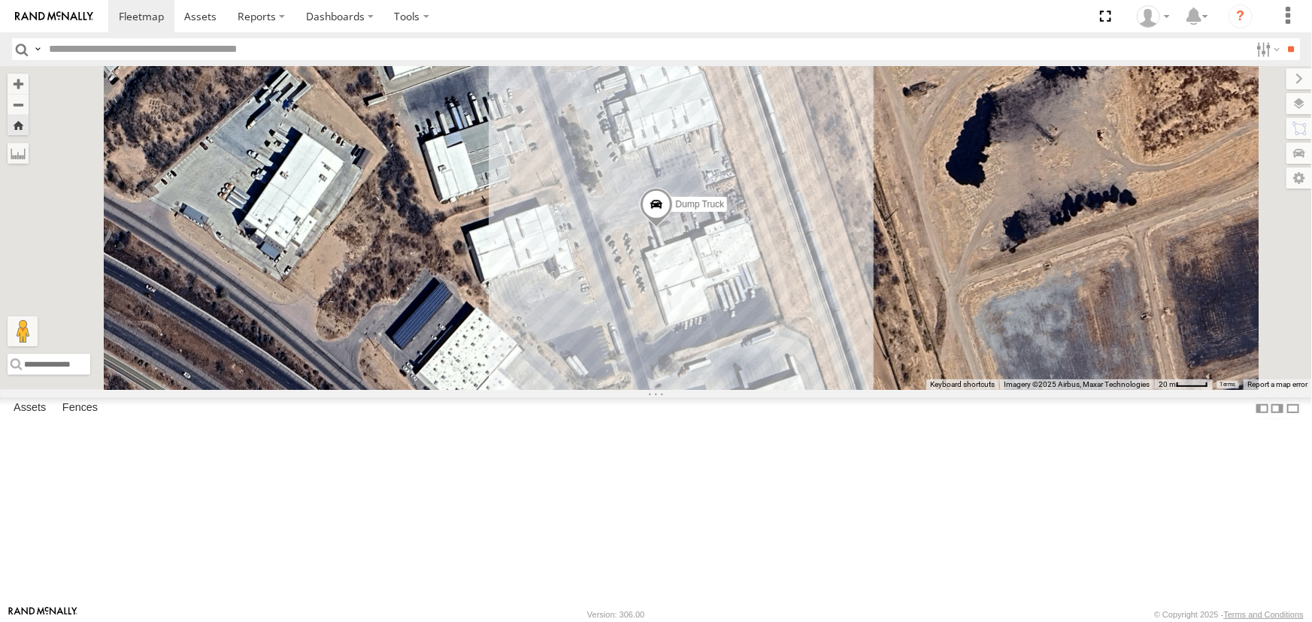
scroll to position [0, 0]
click at [152, 22] on span at bounding box center [141, 16] width 45 height 14
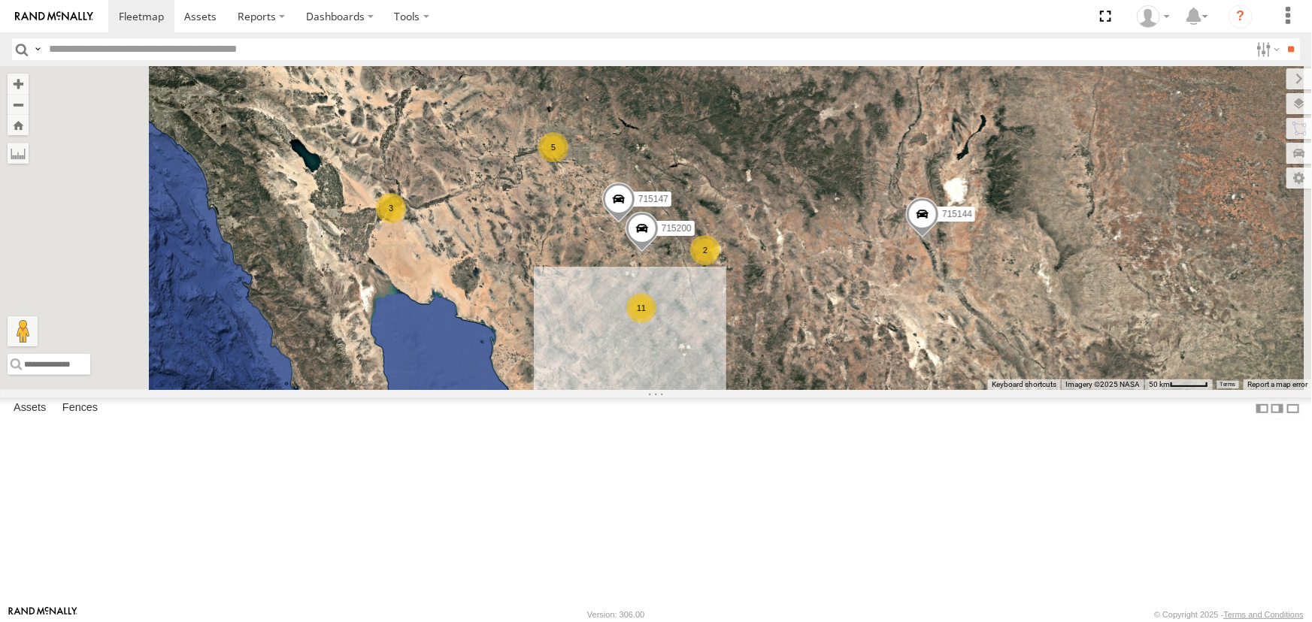
click at [0, 0] on div "F19-02 (60) - [PERSON_NAME]" at bounding box center [0, 0] width 0 height 0
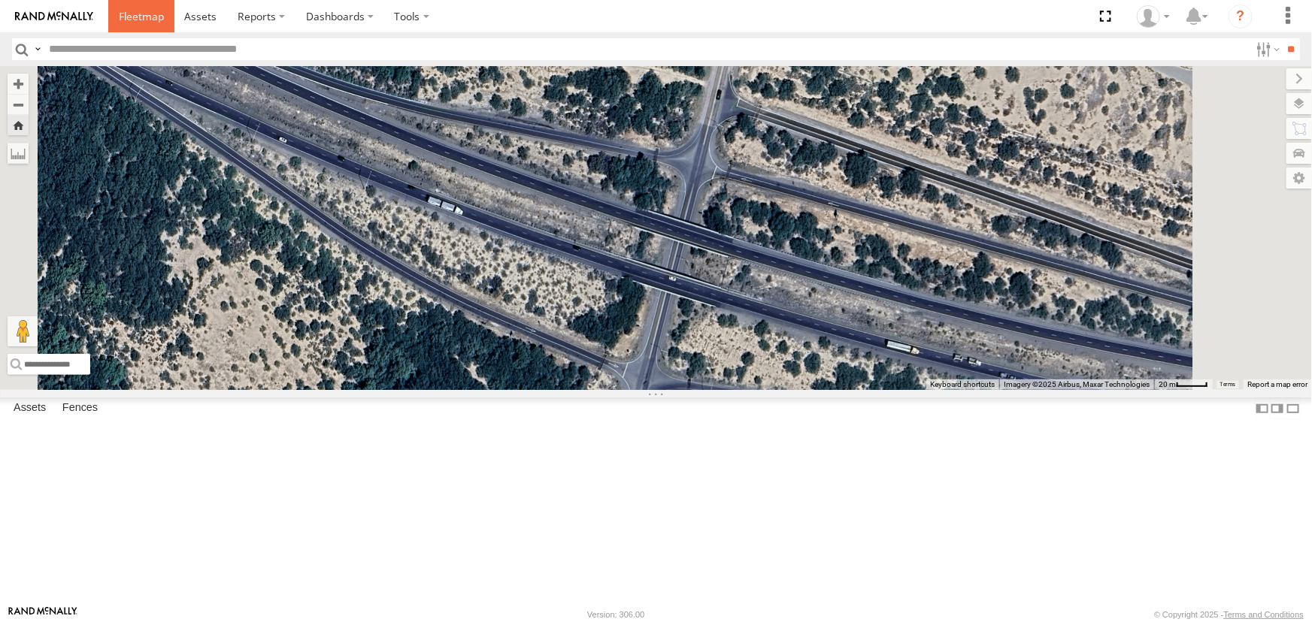
click at [132, 22] on span at bounding box center [141, 16] width 45 height 14
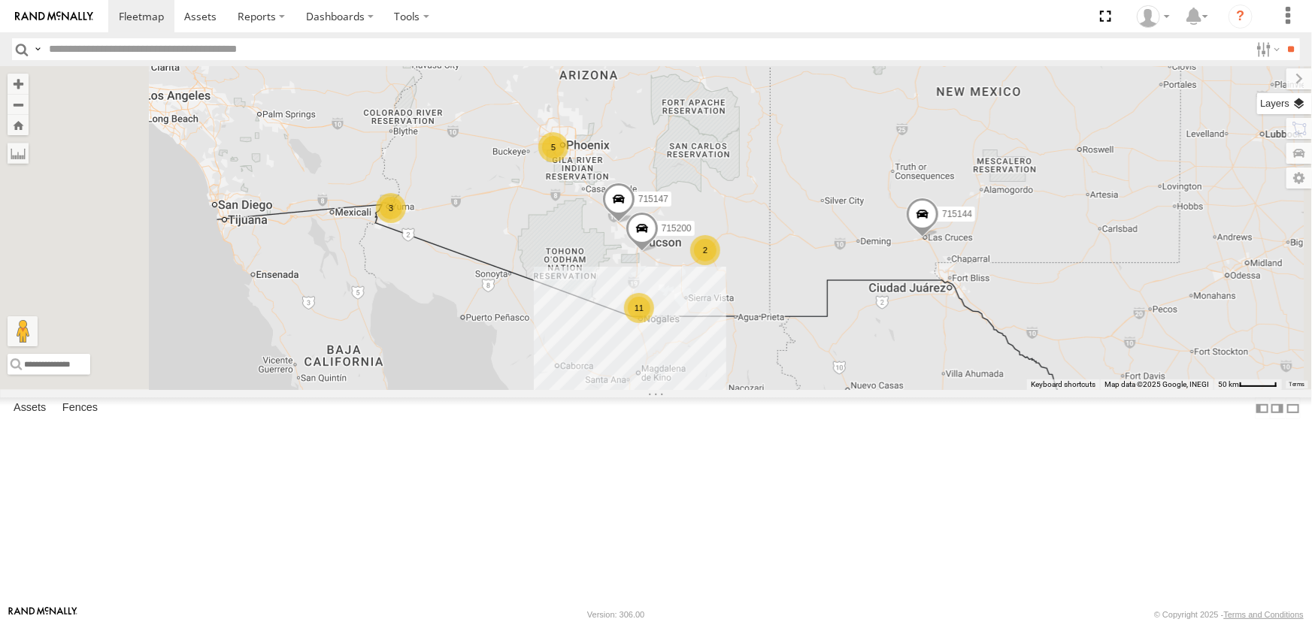
click at [1302, 102] on label at bounding box center [1284, 103] width 55 height 21
click at [0, 0] on span "Basemaps" at bounding box center [0, 0] width 0 height 0
click at [0, 0] on span "Satellite" at bounding box center [0, 0] width 0 height 0
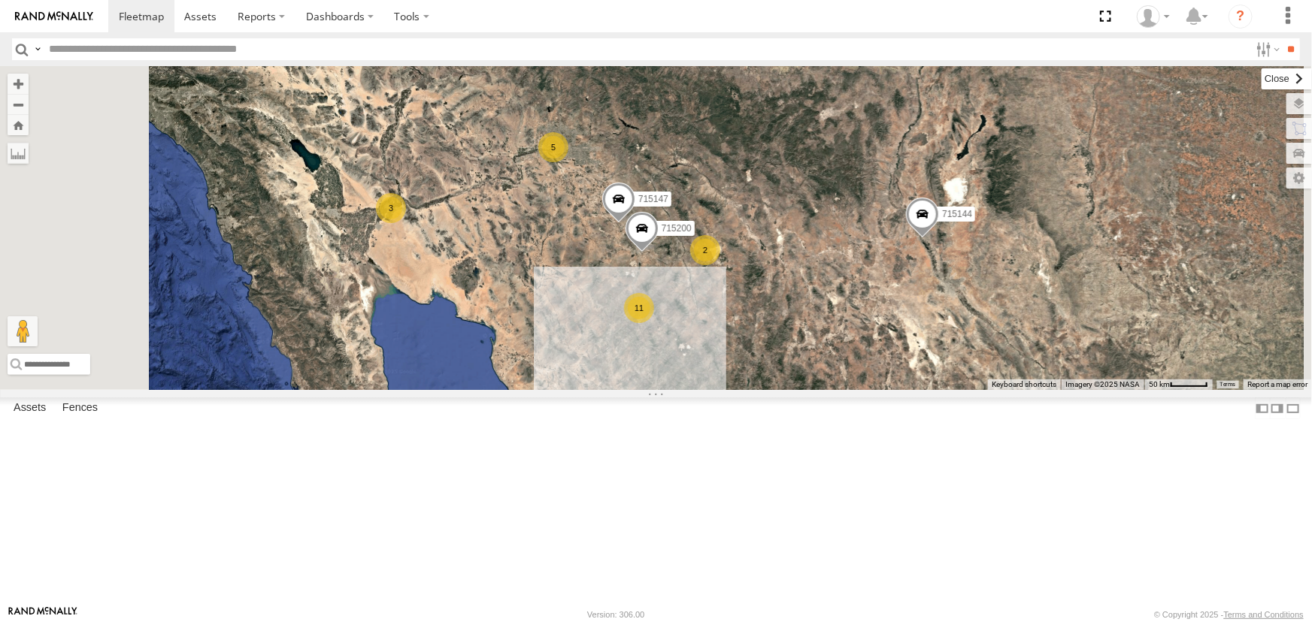
click at [1261, 74] on label at bounding box center [1286, 78] width 50 height 21
click at [0, 0] on div "P13 ([PERSON_NAME])" at bounding box center [0, 0] width 0 height 0
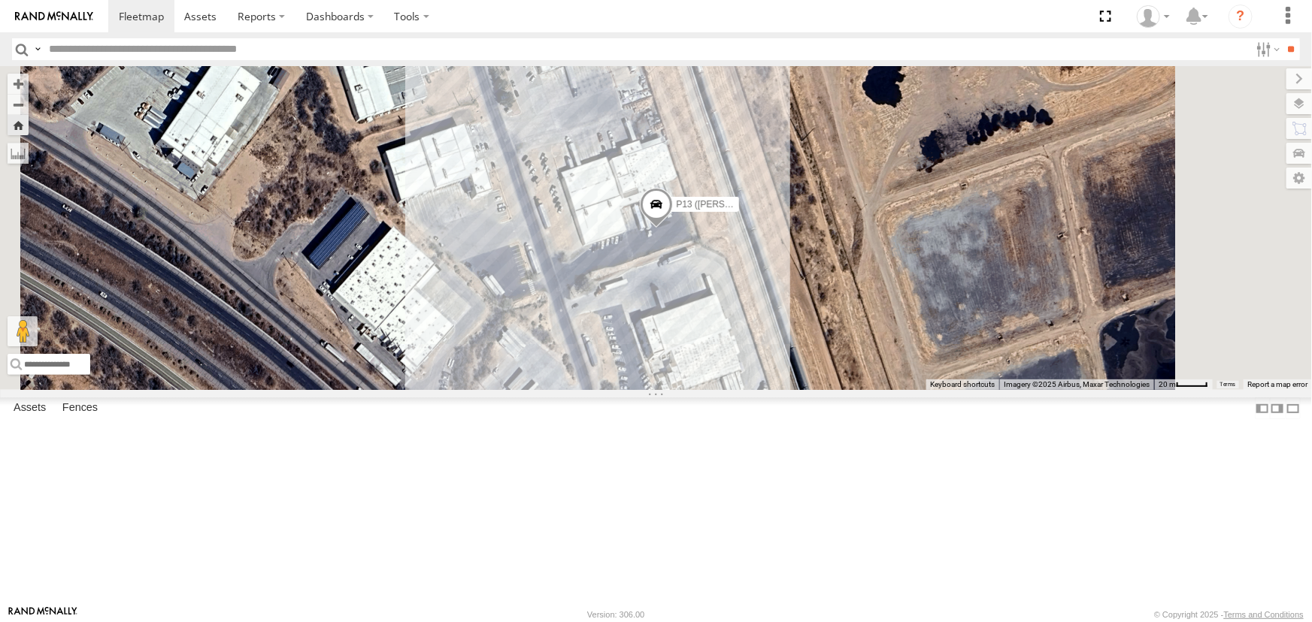
click at [0, 0] on div "P9" at bounding box center [0, 0] width 0 height 0
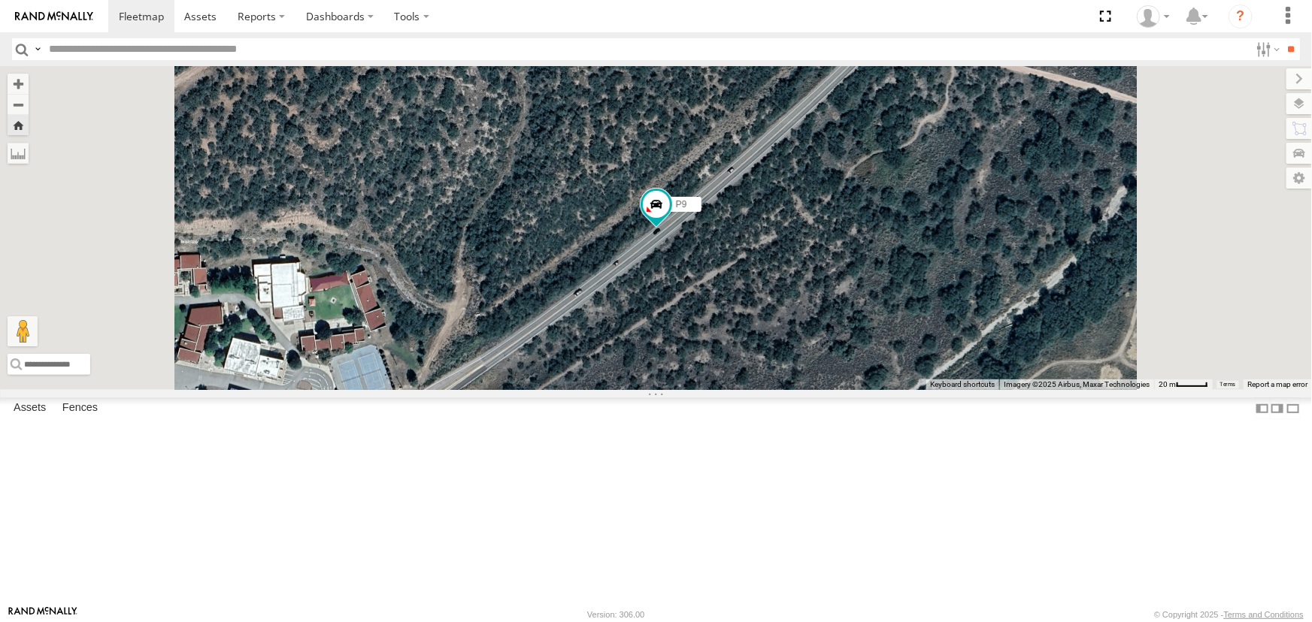
click at [0, 0] on div "Hino Box Truck" at bounding box center [0, 0] width 0 height 0
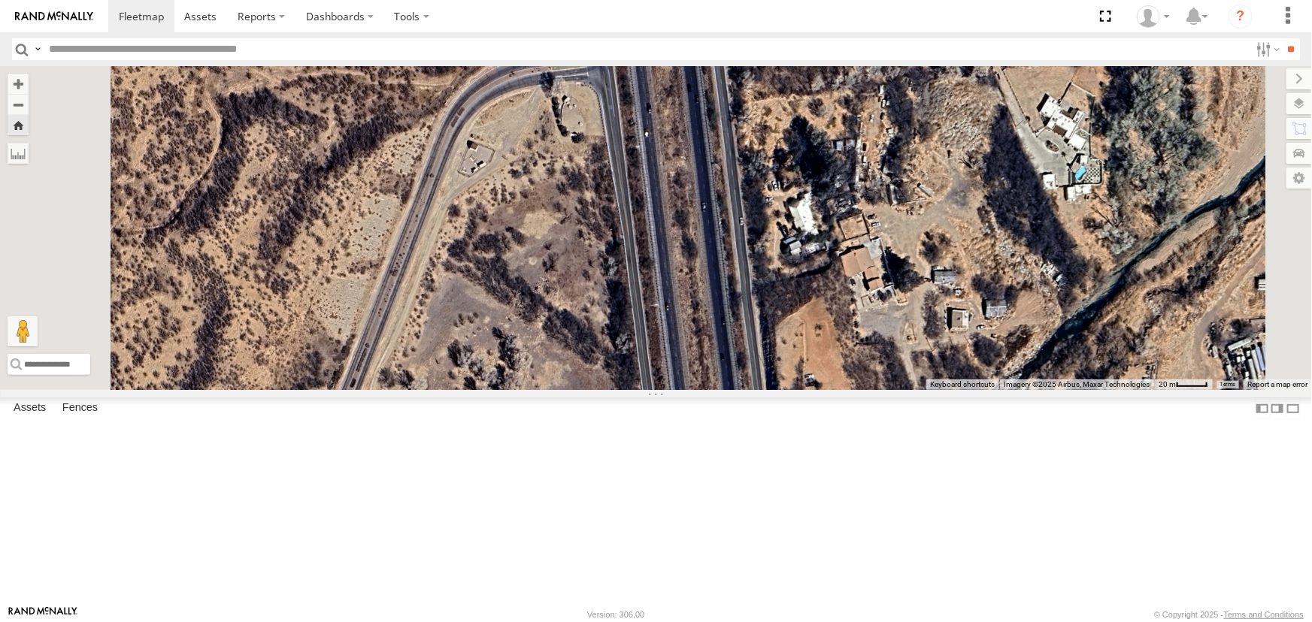
click at [0, 0] on div "P13 ([PERSON_NAME])" at bounding box center [0, 0] width 0 height 0
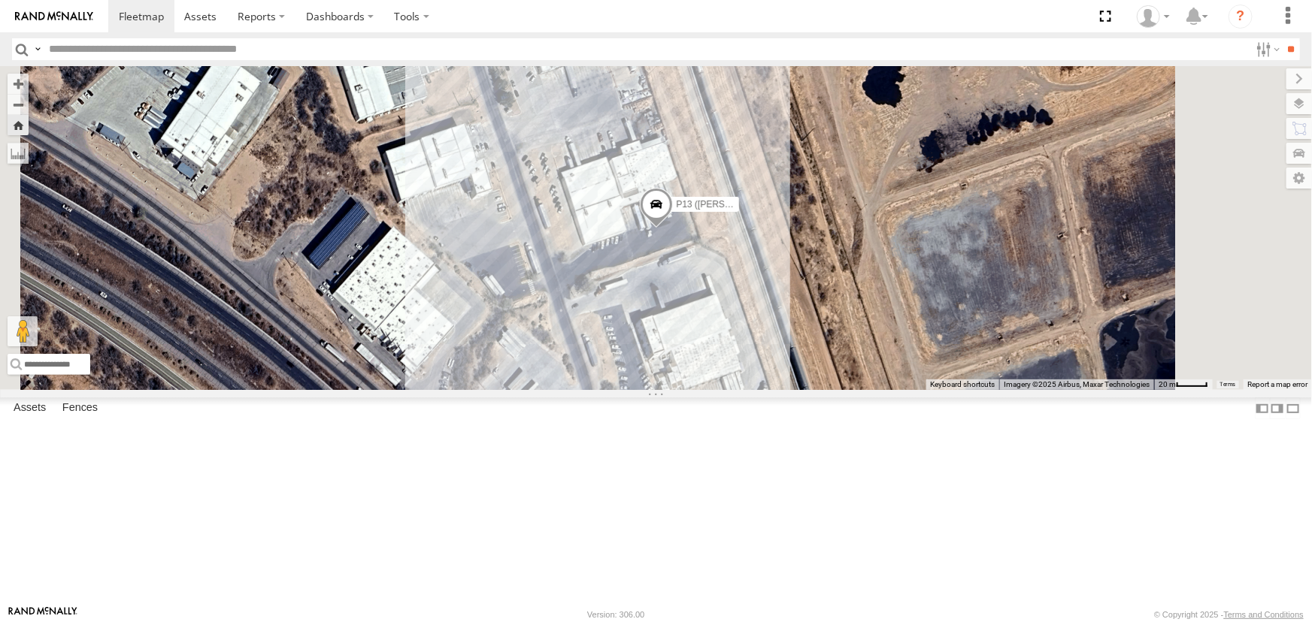
click at [0, 0] on div "F19-02 (60) - [PERSON_NAME]" at bounding box center [0, 0] width 0 height 0
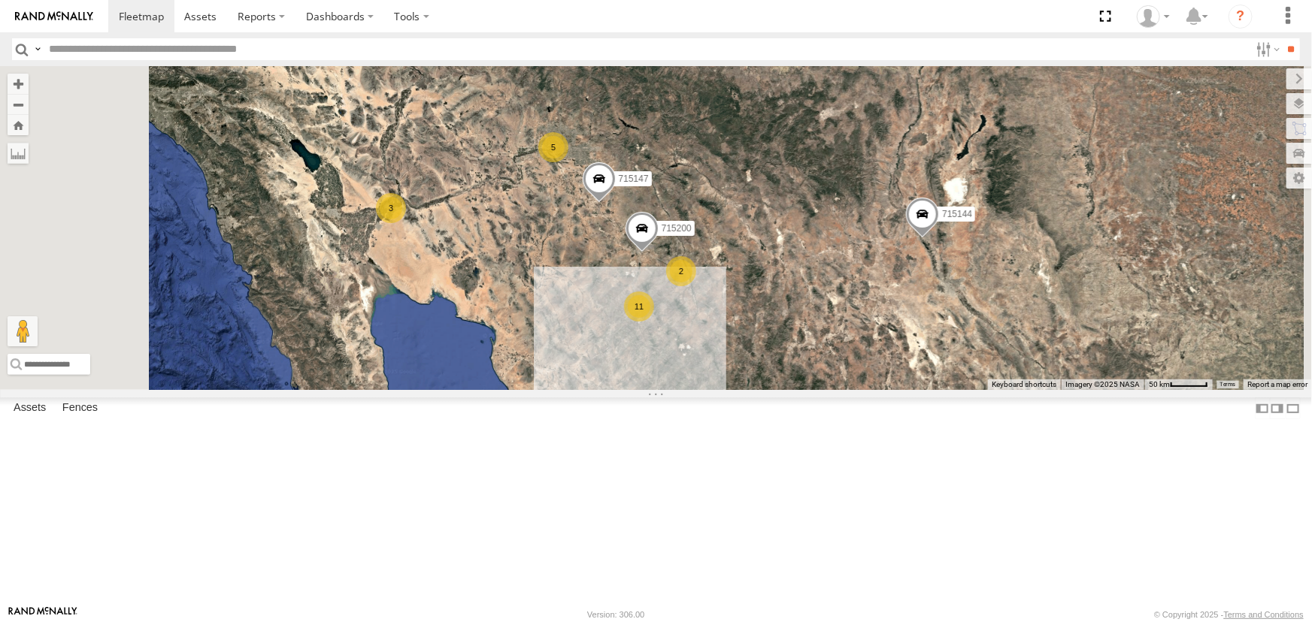
scroll to position [68, 0]
click at [0, 0] on div "F19-02 (60) - Luis All Assets" at bounding box center [0, 0] width 0 height 0
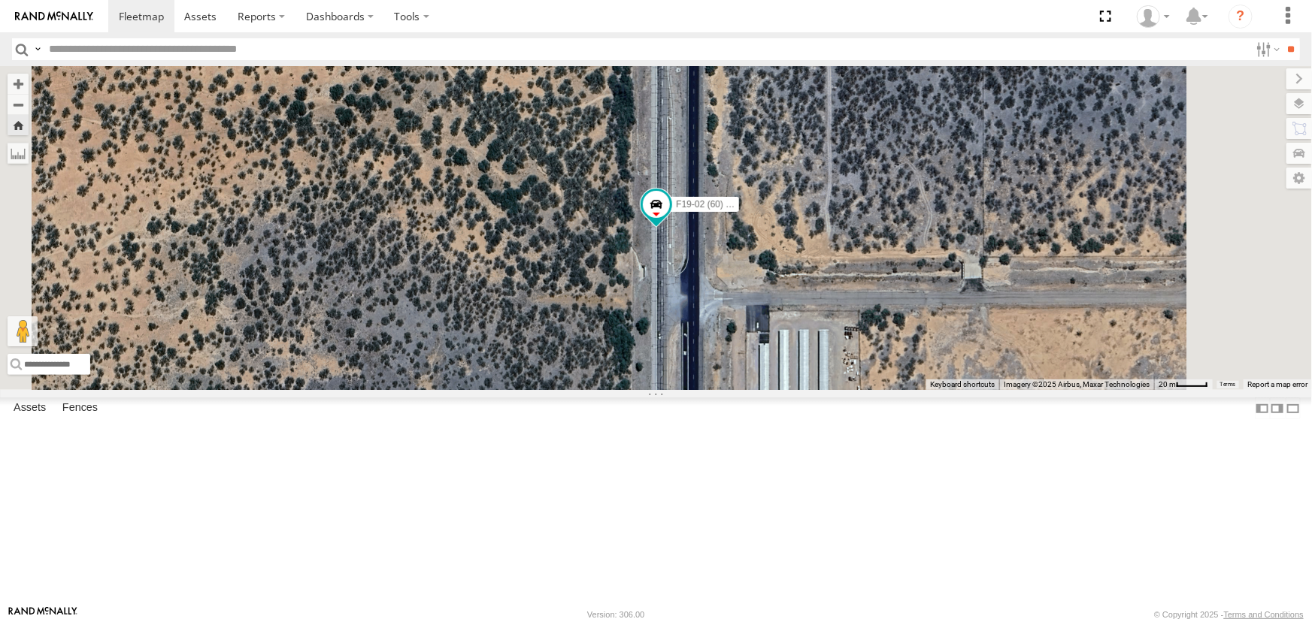
scroll to position [0, 0]
click at [0, 0] on div "P9" at bounding box center [0, 0] width 0 height 0
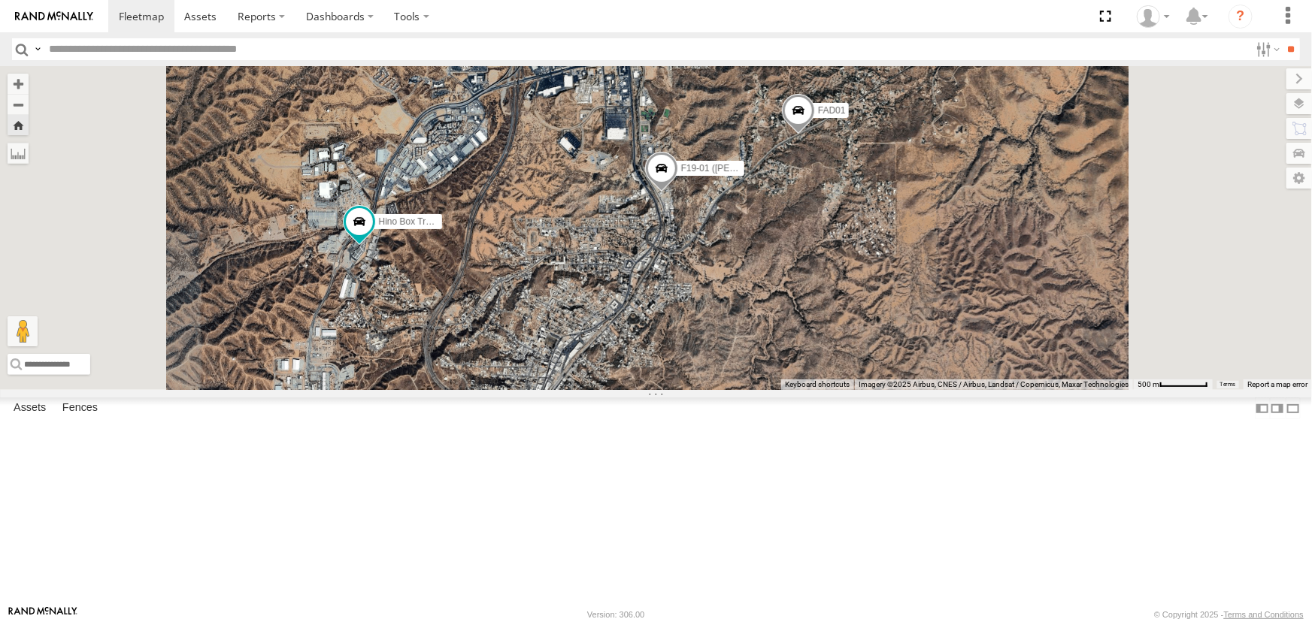
scroll to position [341, 0]
click at [0, 0] on div "715147 All Assets" at bounding box center [0, 0] width 0 height 0
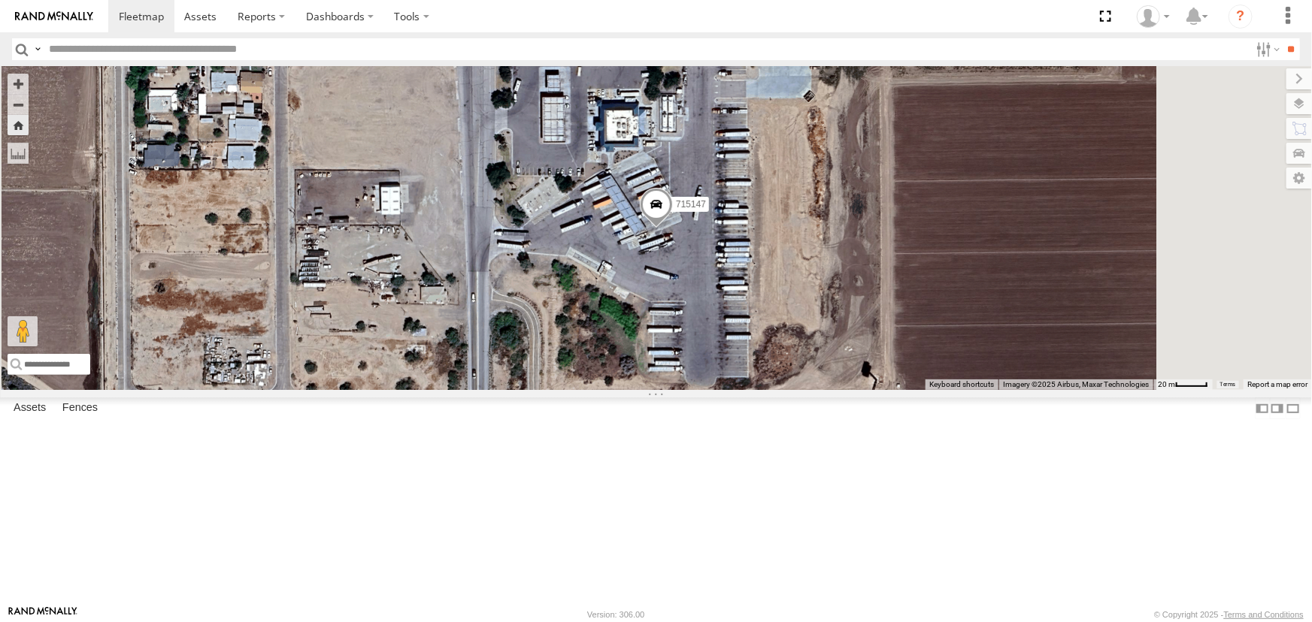
scroll to position [0, 0]
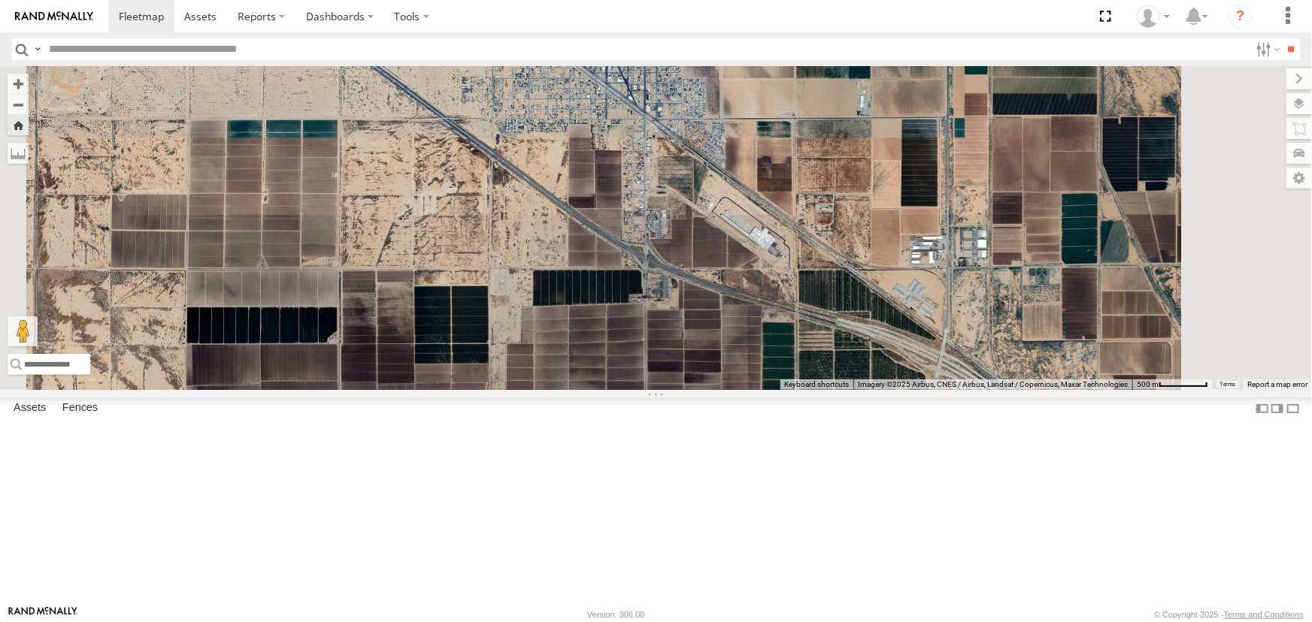
click at [0, 0] on div "F19-02 (60) - [PERSON_NAME]" at bounding box center [0, 0] width 0 height 0
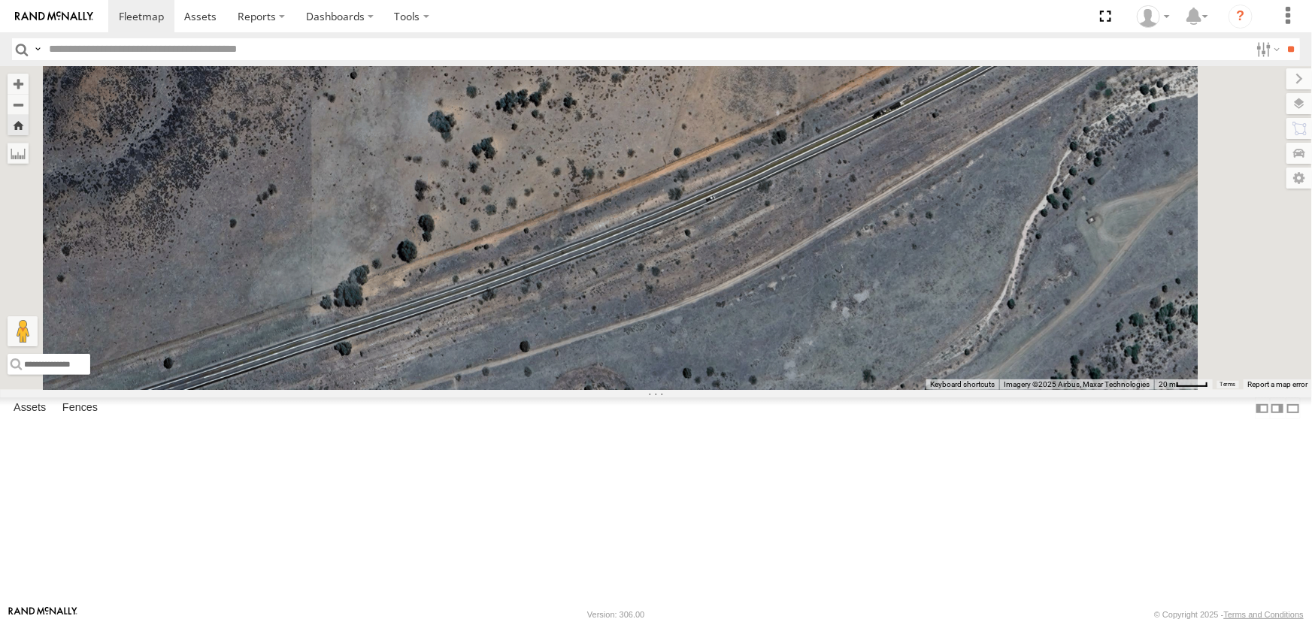
click at [0, 0] on div "Hino Box Truck" at bounding box center [0, 0] width 0 height 0
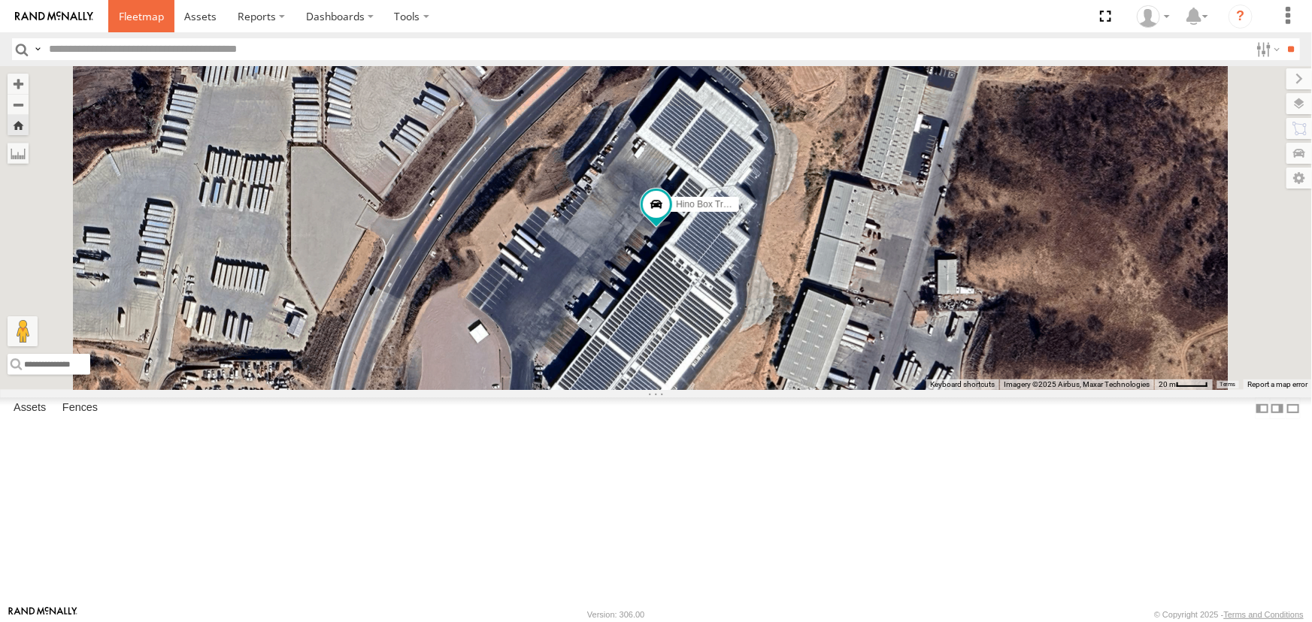
click at [137, 19] on span at bounding box center [141, 16] width 45 height 14
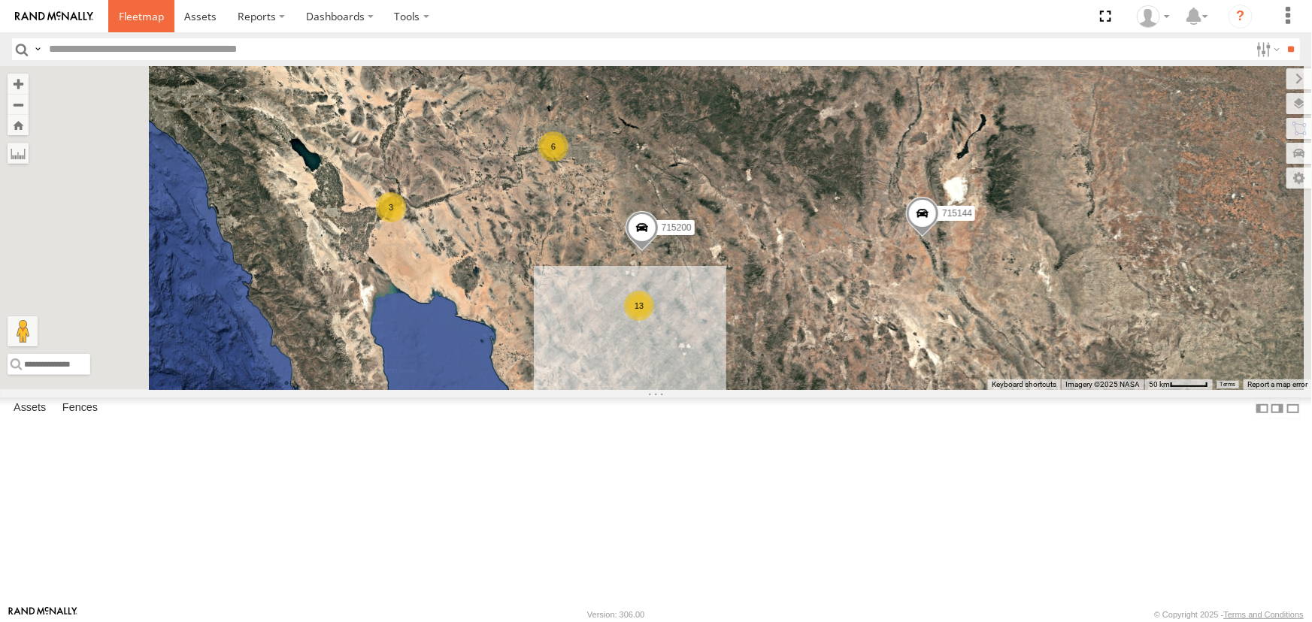
click at [133, 16] on span at bounding box center [141, 16] width 45 height 14
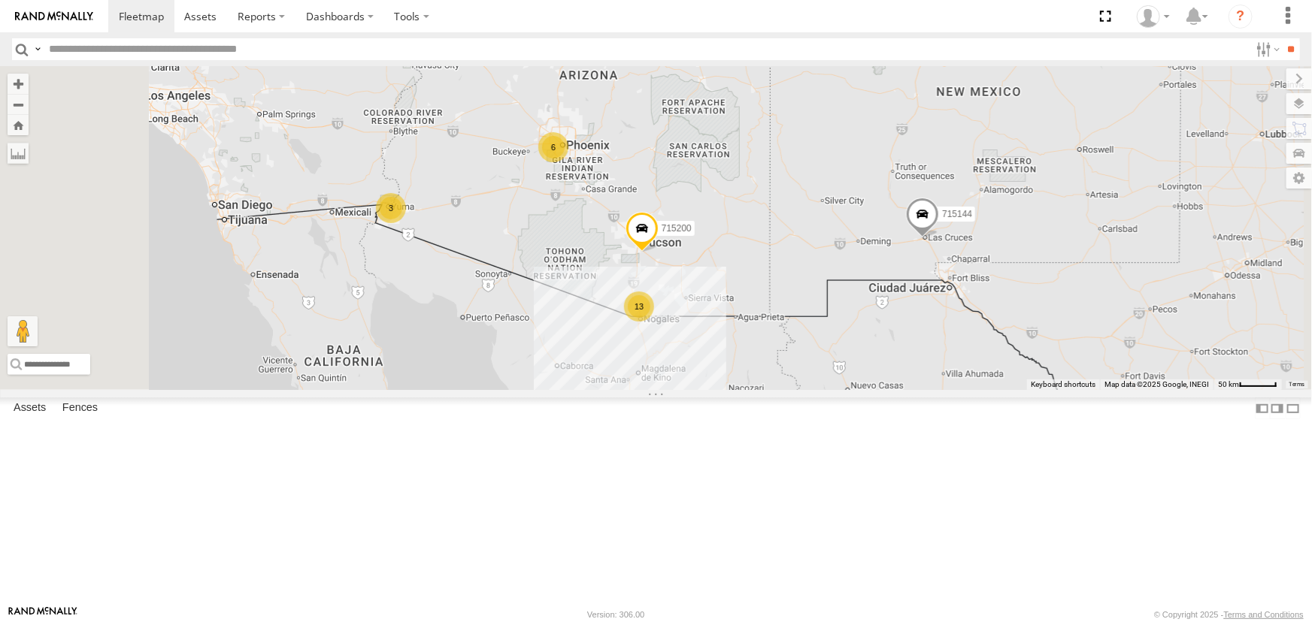
click at [0, 0] on div "F19-02 (60) - [PERSON_NAME]" at bounding box center [0, 0] width 0 height 0
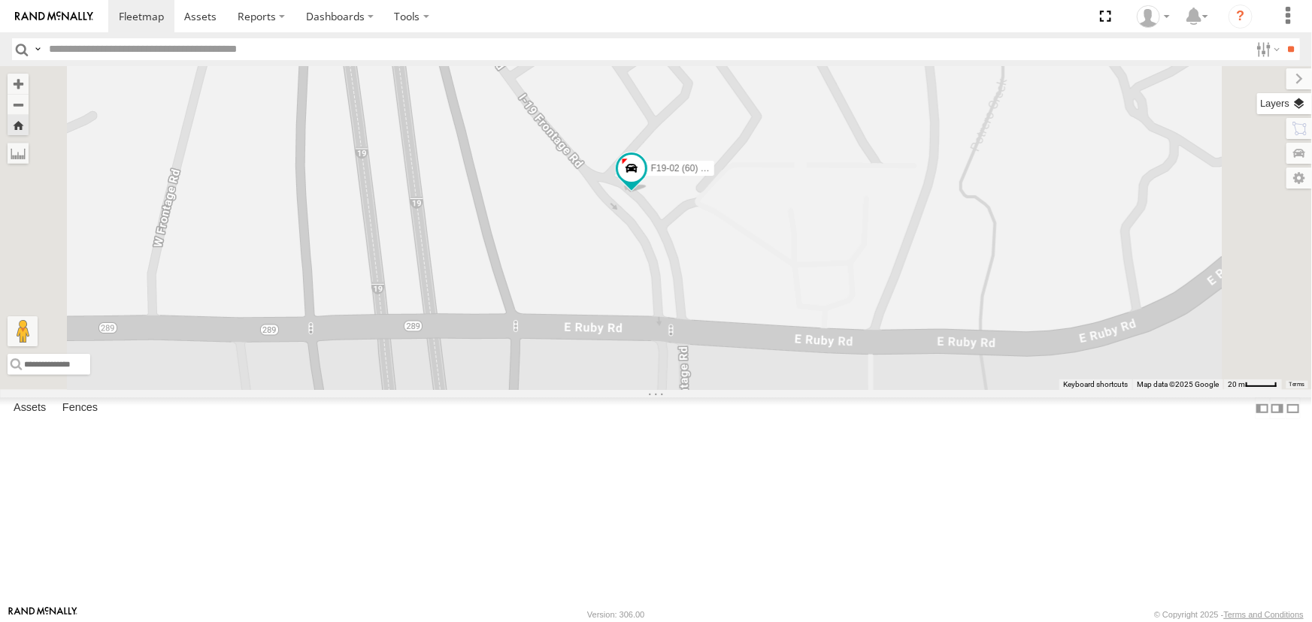
click at [1303, 98] on label at bounding box center [1284, 103] width 55 height 21
click at [0, 0] on span "Basemaps" at bounding box center [0, 0] width 0 height 0
click at [0, 0] on span "Satellite" at bounding box center [0, 0] width 0 height 0
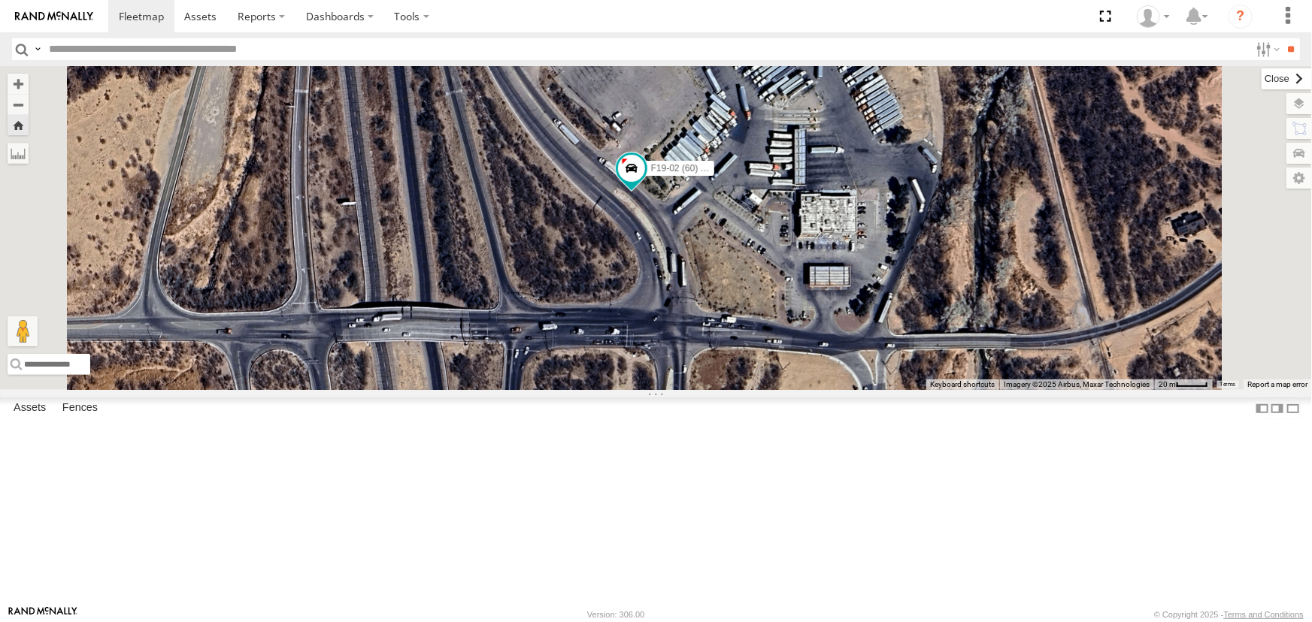
click at [1261, 77] on label at bounding box center [1286, 78] width 50 height 21
click at [0, 0] on link at bounding box center [0, 0] width 0 height 0
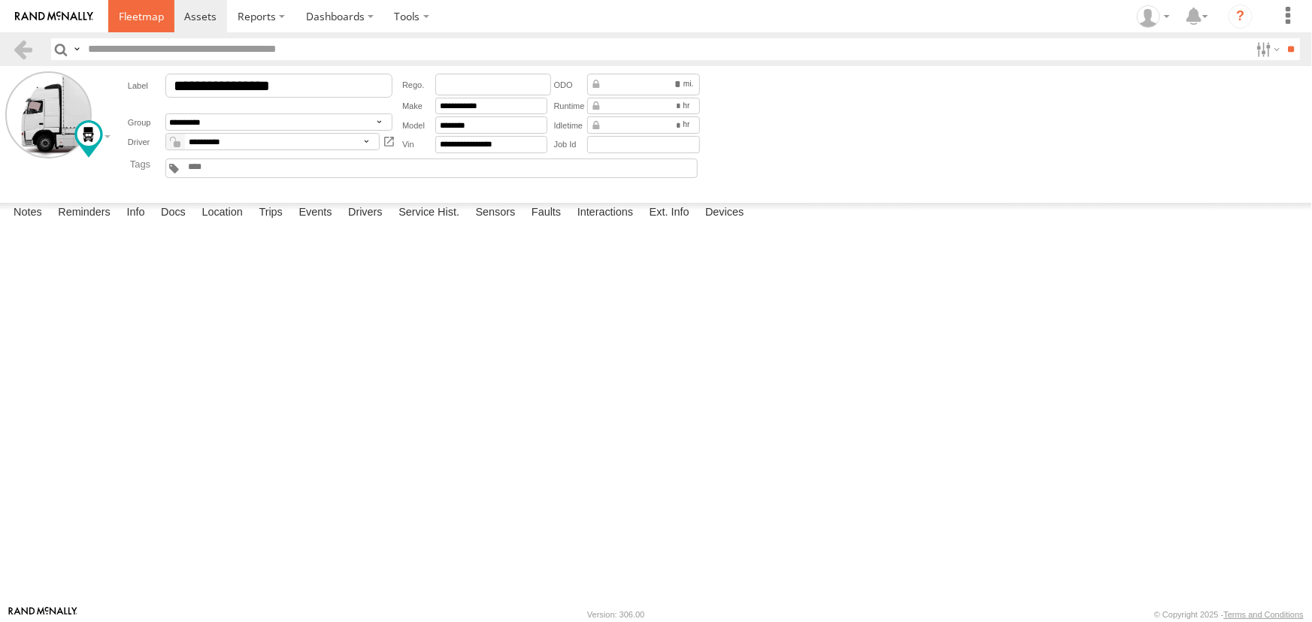
click at [141, 14] on span at bounding box center [141, 16] width 45 height 14
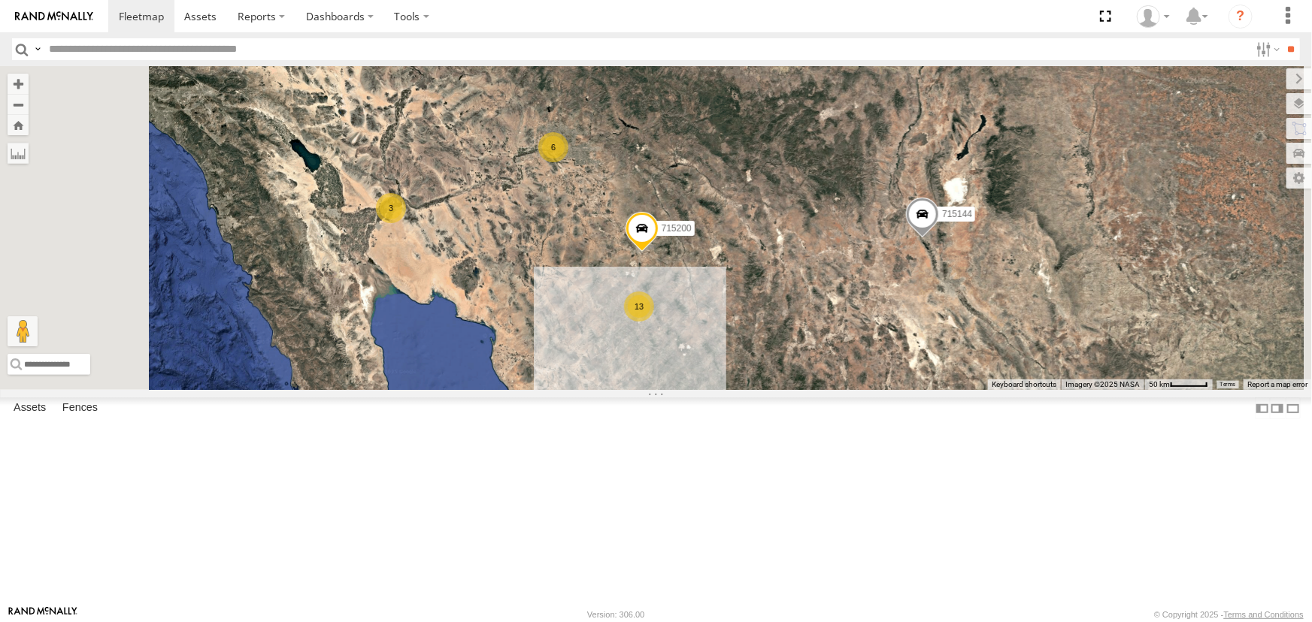
click at [0, 0] on div "All Assets" at bounding box center [0, 0] width 0 height 0
click at [0, 0] on link at bounding box center [0, 0] width 0 height 0
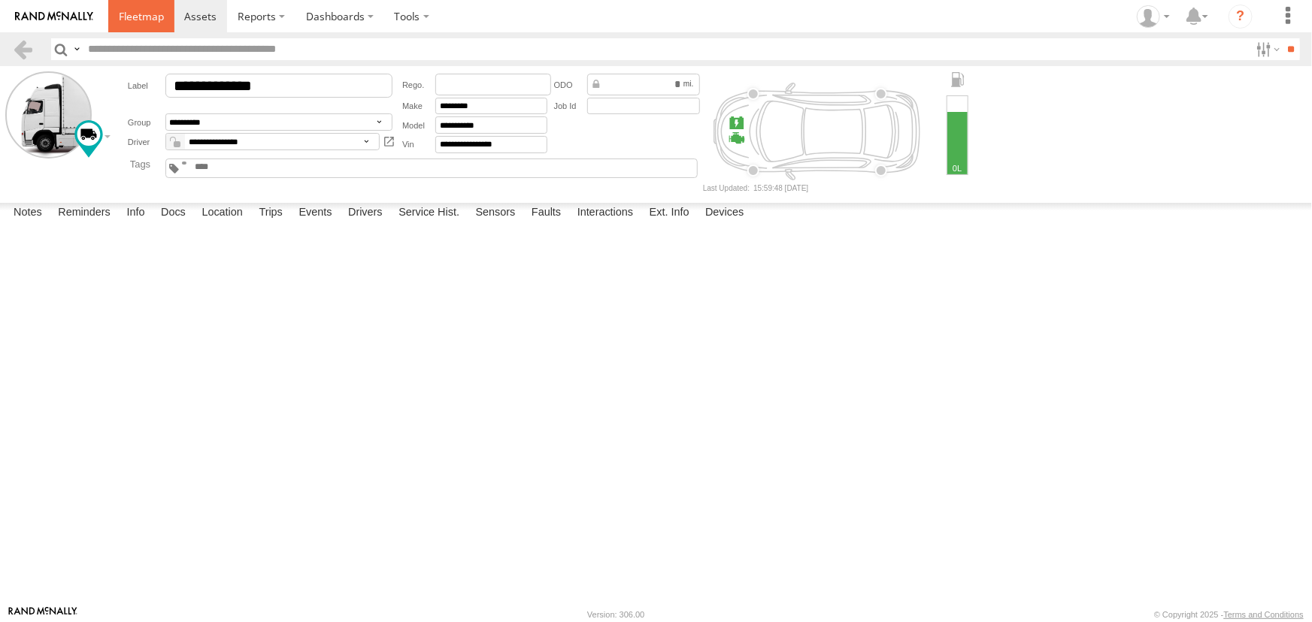
click at [141, 15] on span at bounding box center [141, 16] width 45 height 14
